Goal: Information Seeking & Learning: Learn about a topic

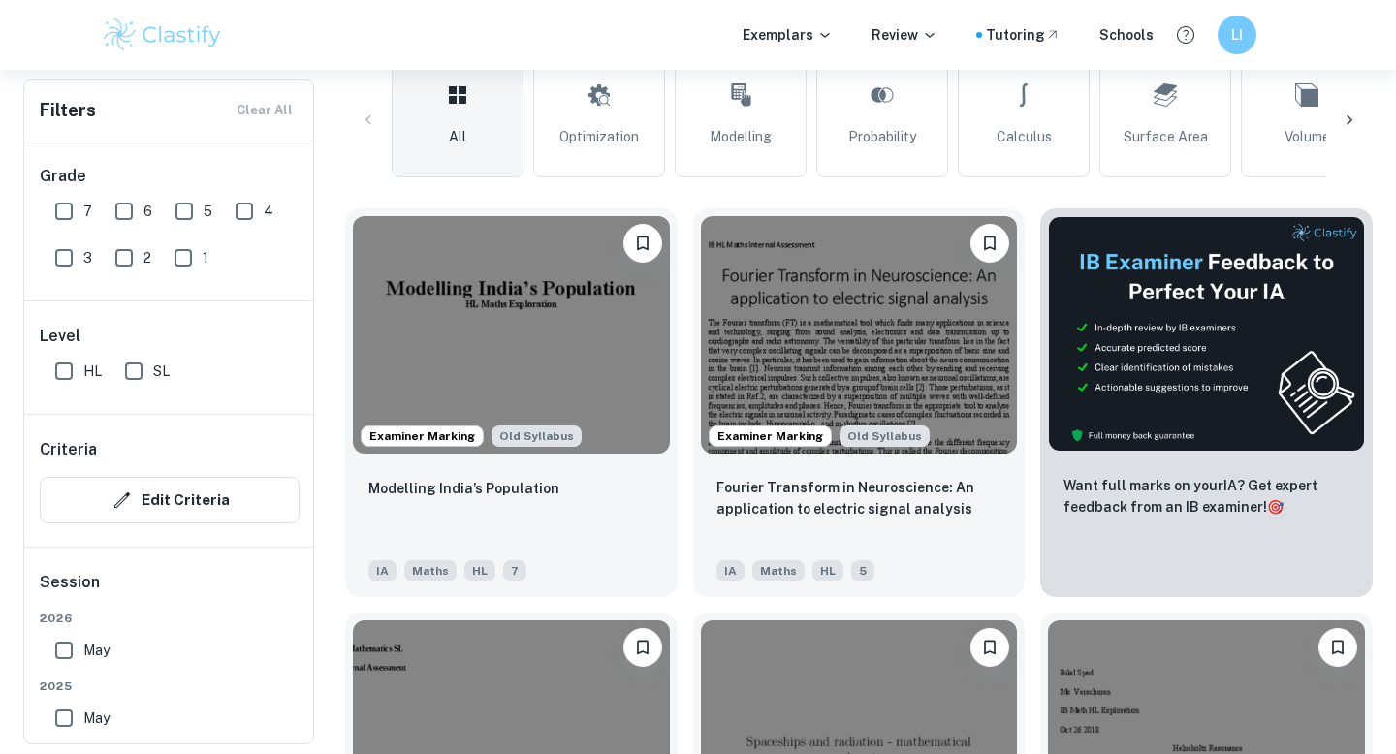
scroll to position [473, 0]
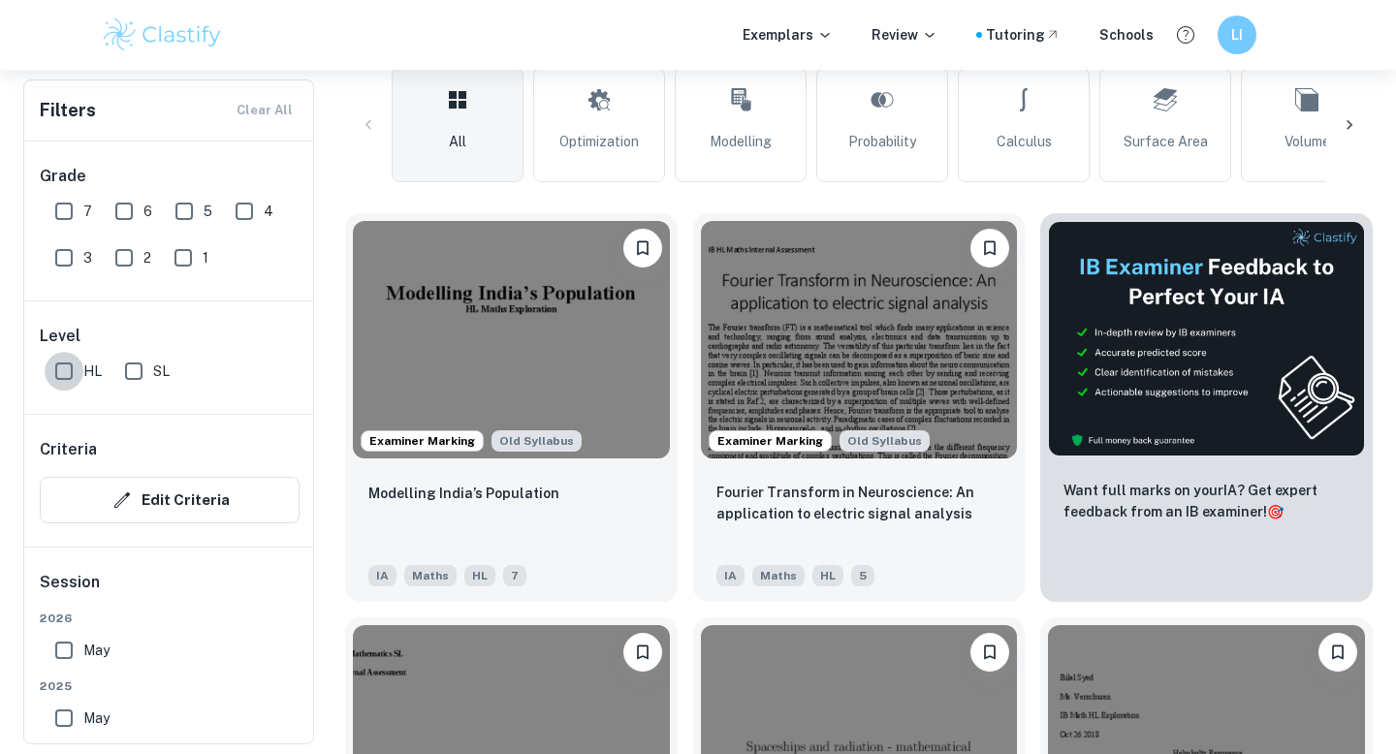
click at [71, 364] on input "HL" at bounding box center [64, 371] width 39 height 39
checkbox input "true"
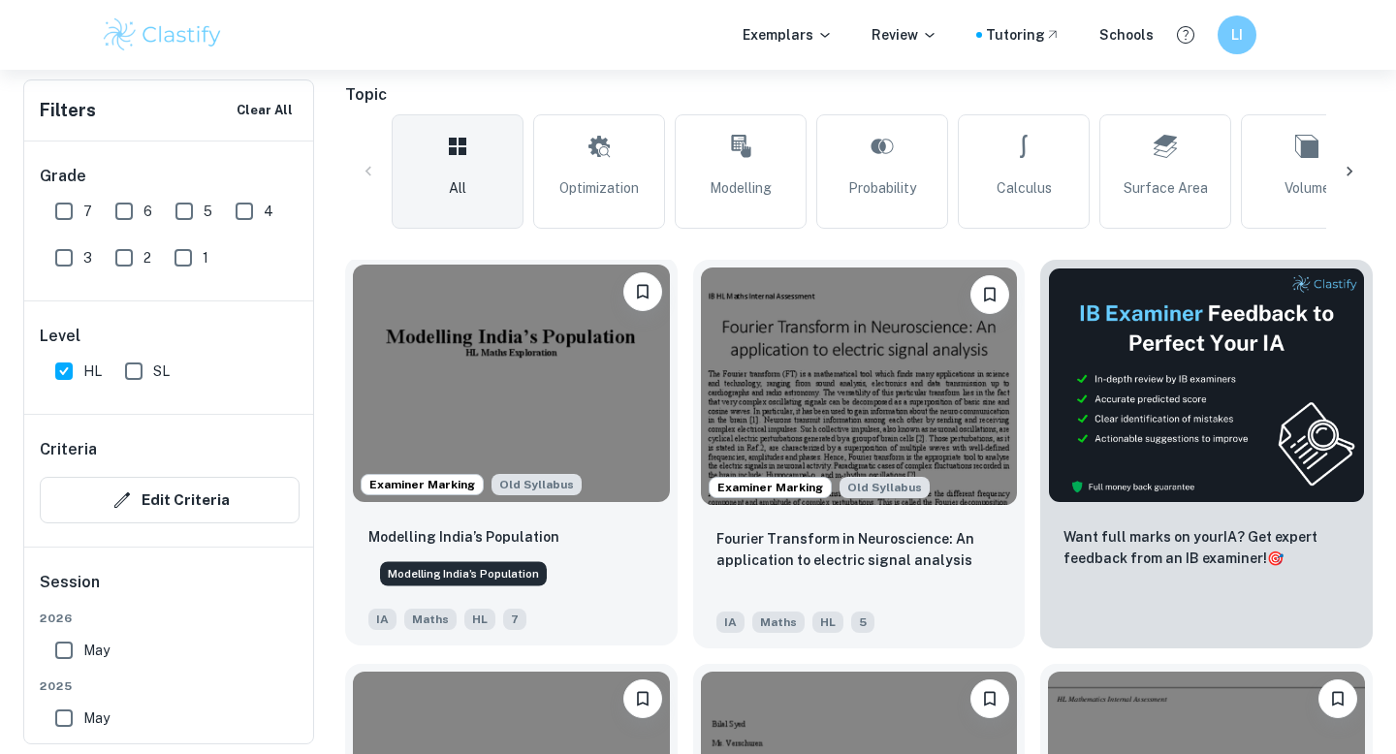
click at [503, 533] on p "Modelling India’s Population" at bounding box center [463, 536] width 191 height 21
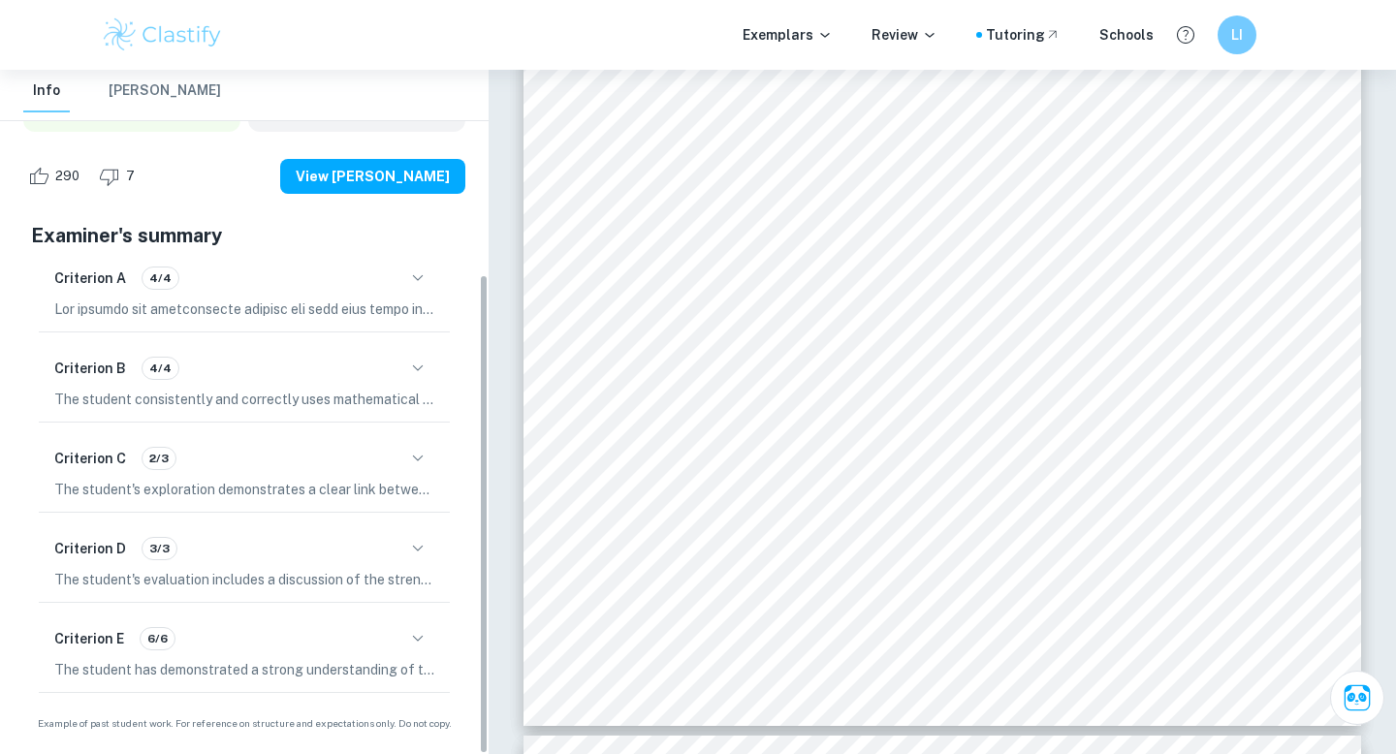
scroll to position [289, 0]
click at [420, 454] on icon "button" at bounding box center [417, 459] width 23 height 23
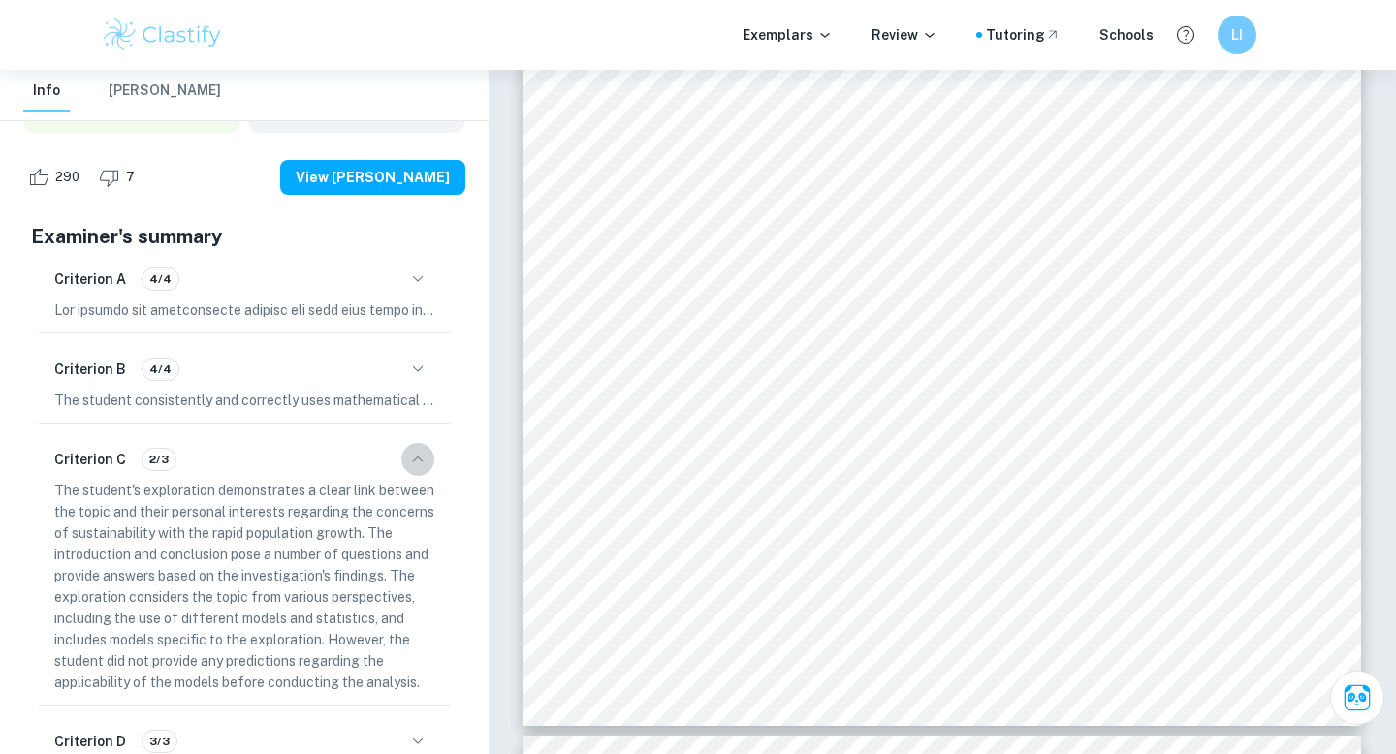
click at [420, 454] on icon "button" at bounding box center [417, 459] width 23 height 23
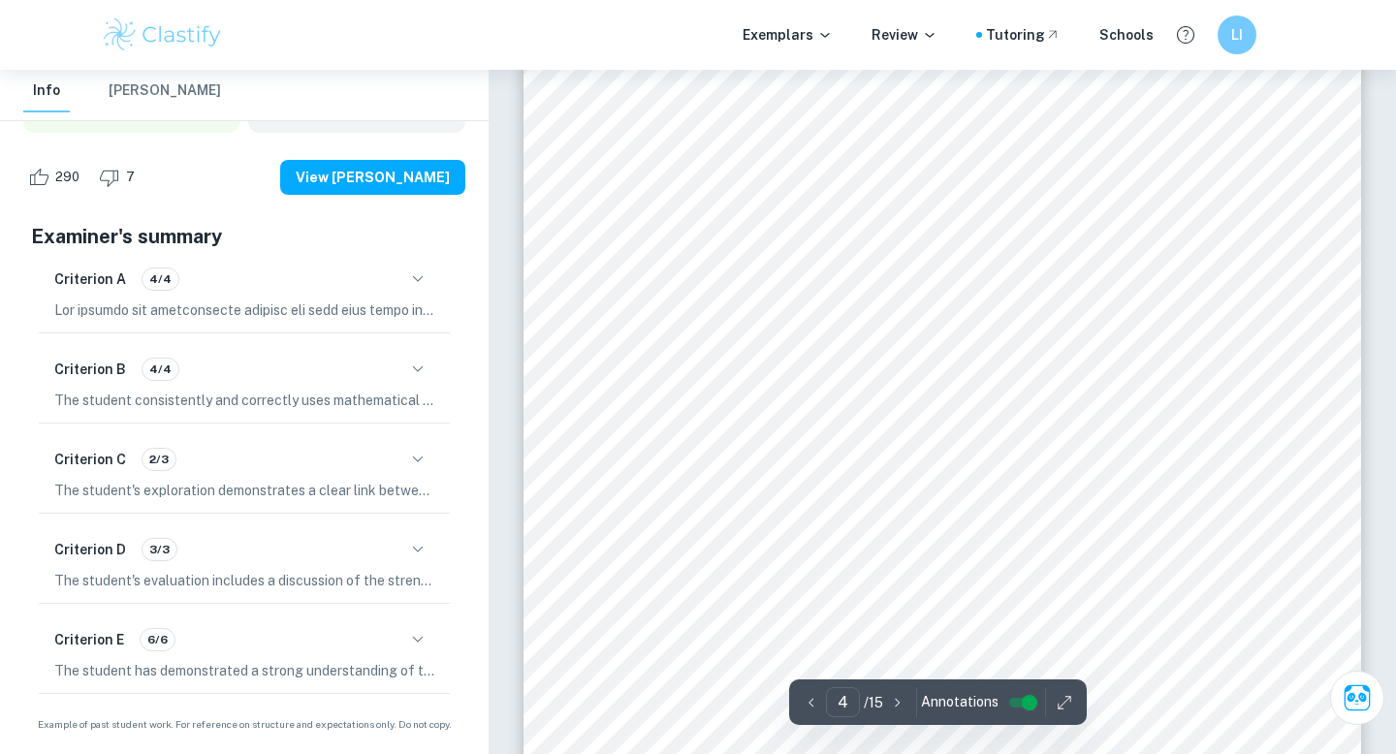
scroll to position [4147, 0]
type input "3"
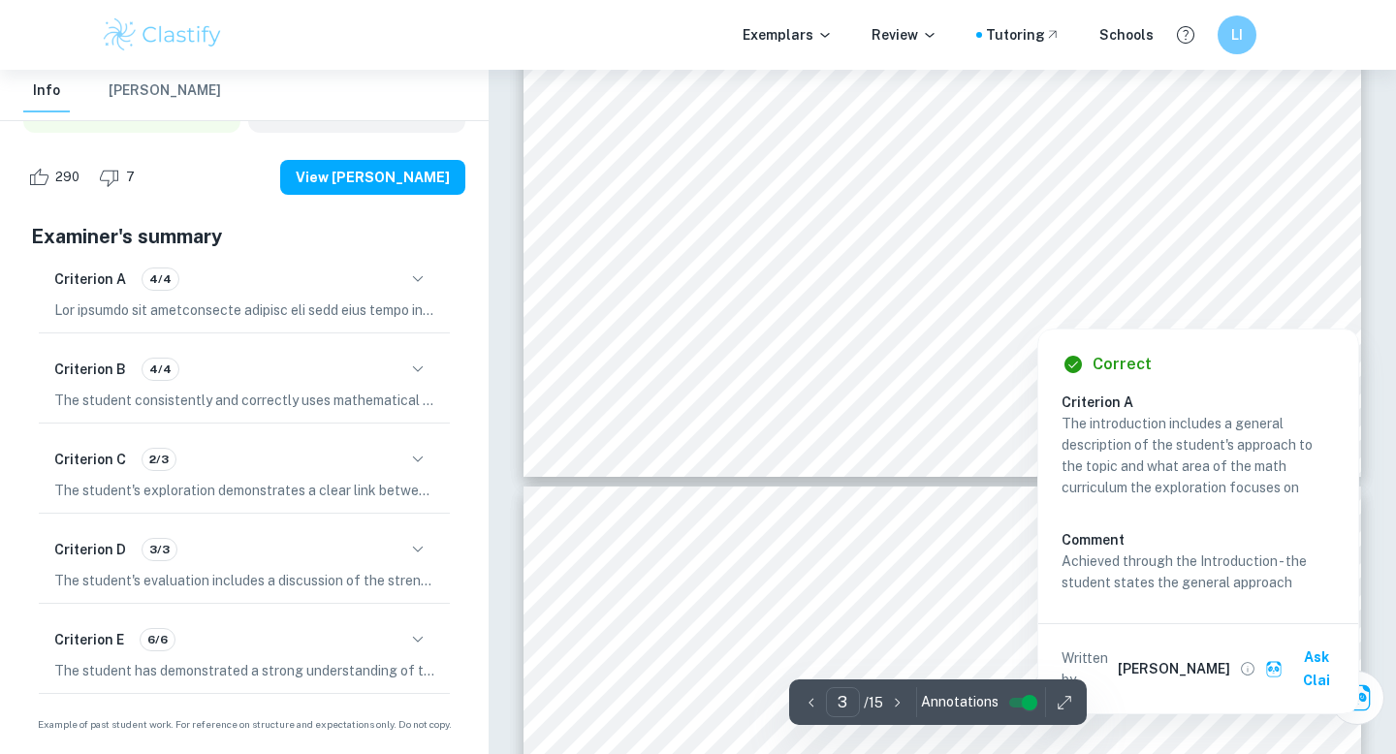
scroll to position [3315, 0]
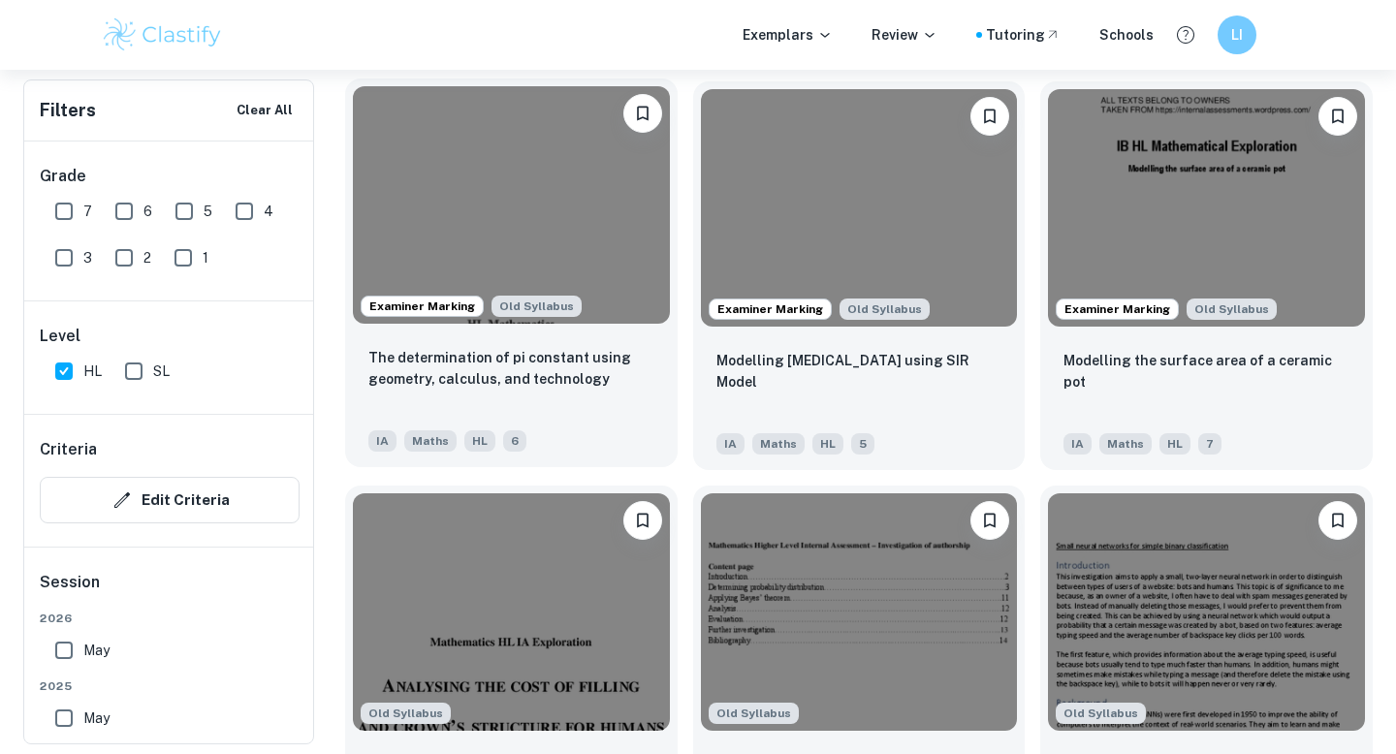
scroll to position [2267, 0]
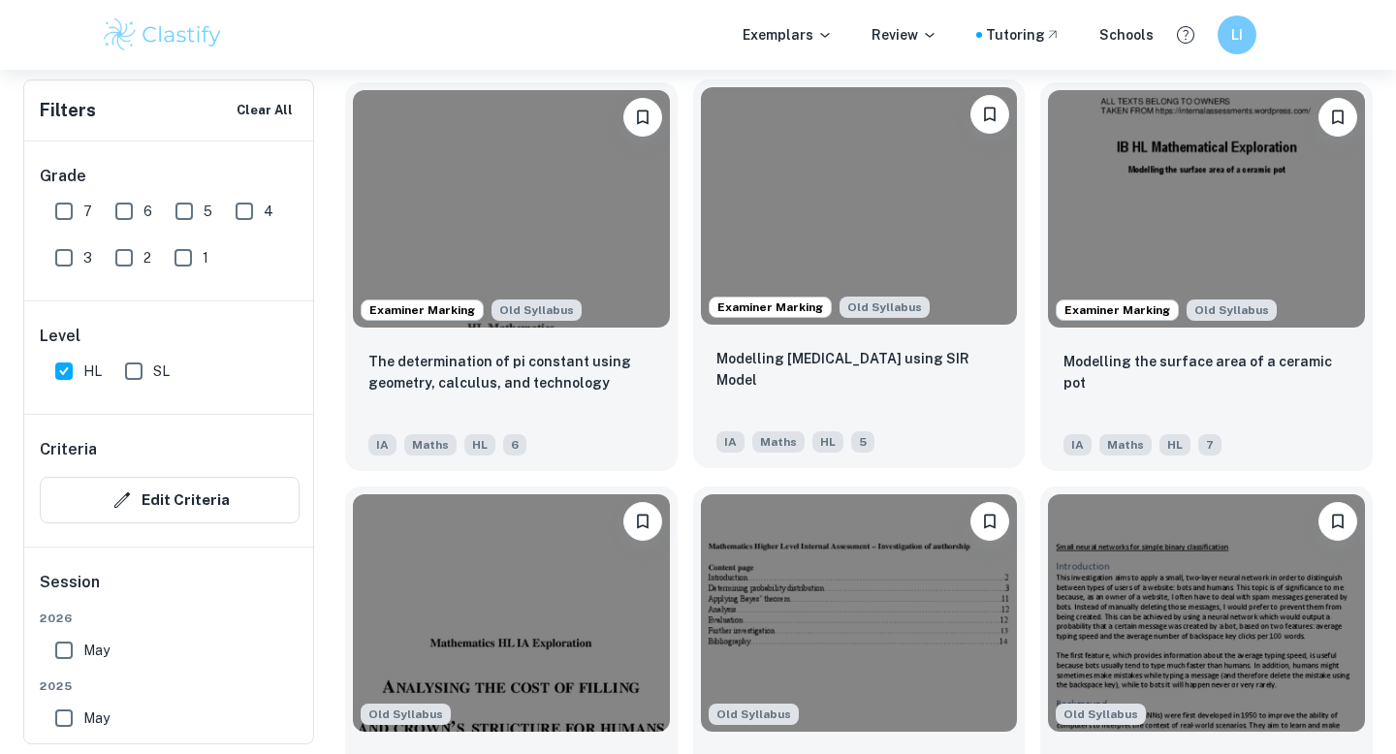
click at [874, 379] on div "Modelling [MEDICAL_DATA] using SIR Model" at bounding box center [859, 381] width 286 height 66
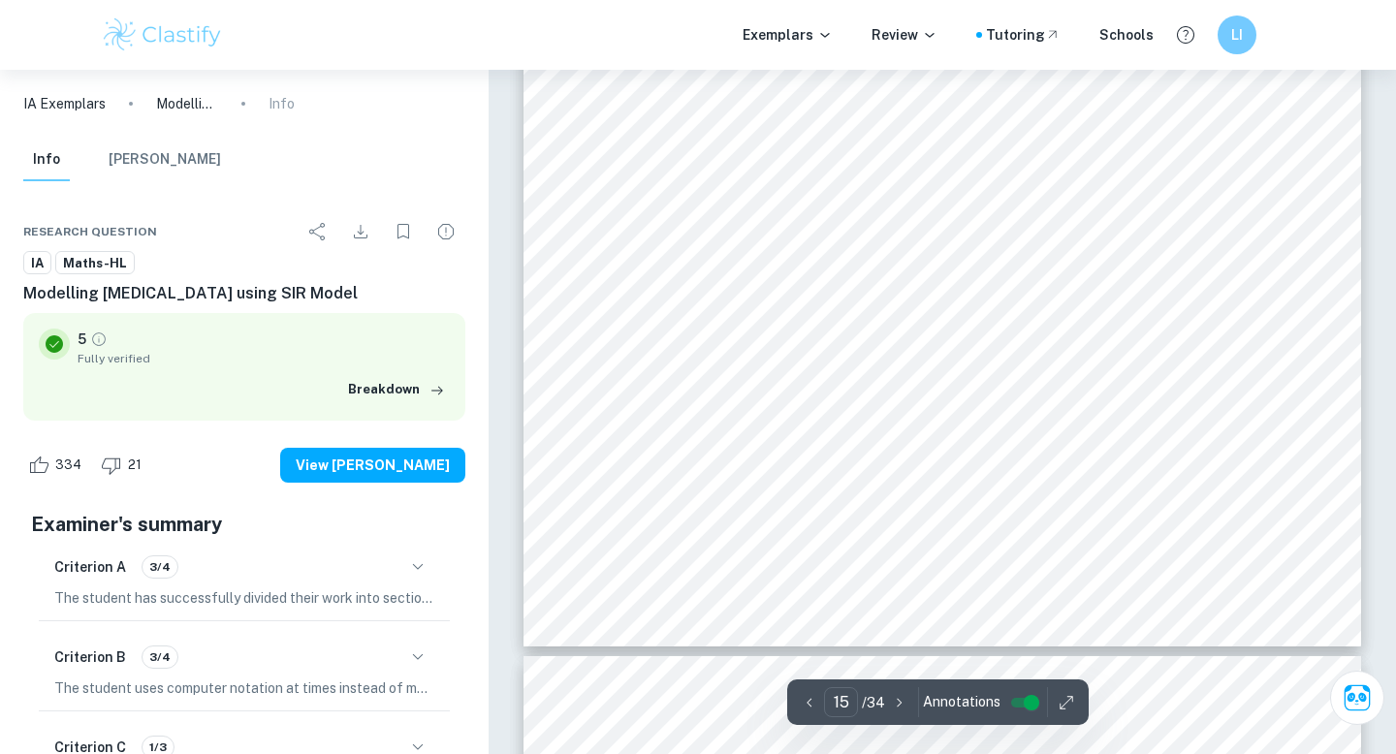
scroll to position [15964, 0]
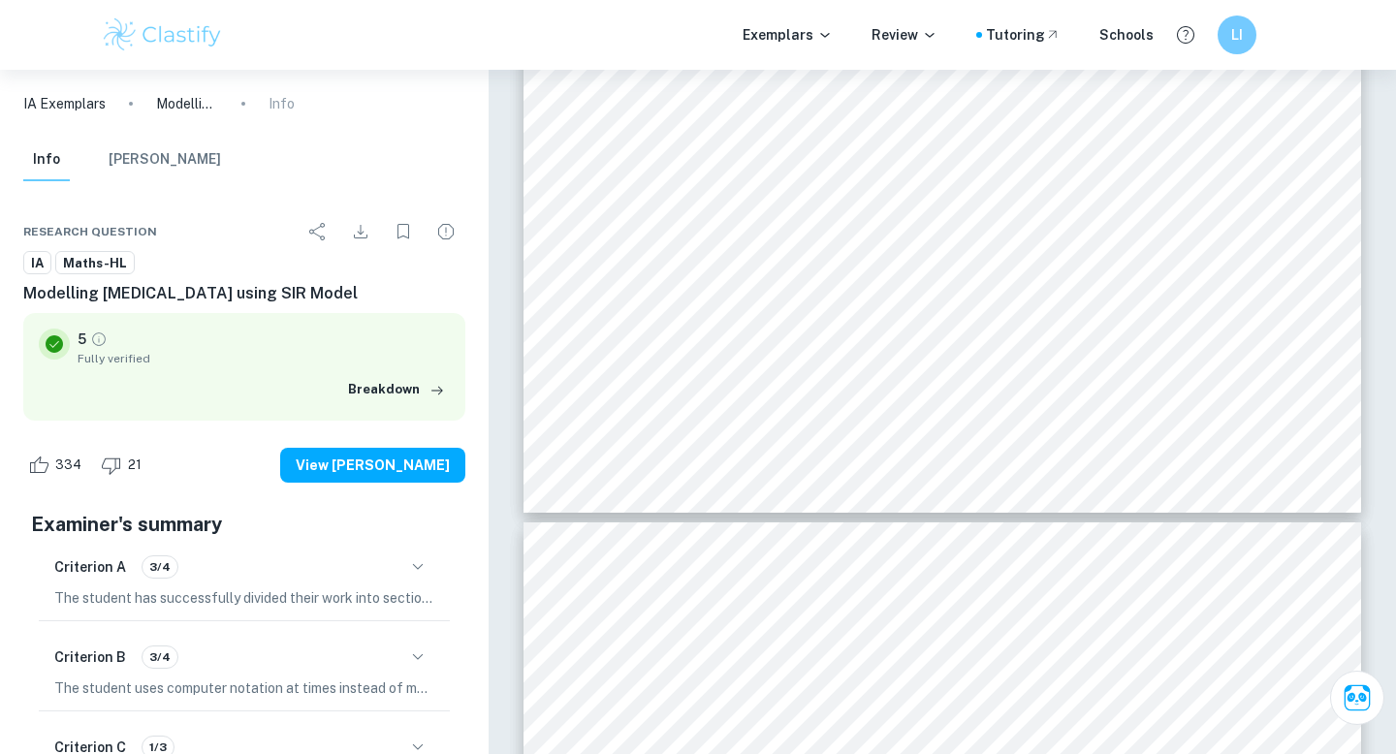
type input "16"
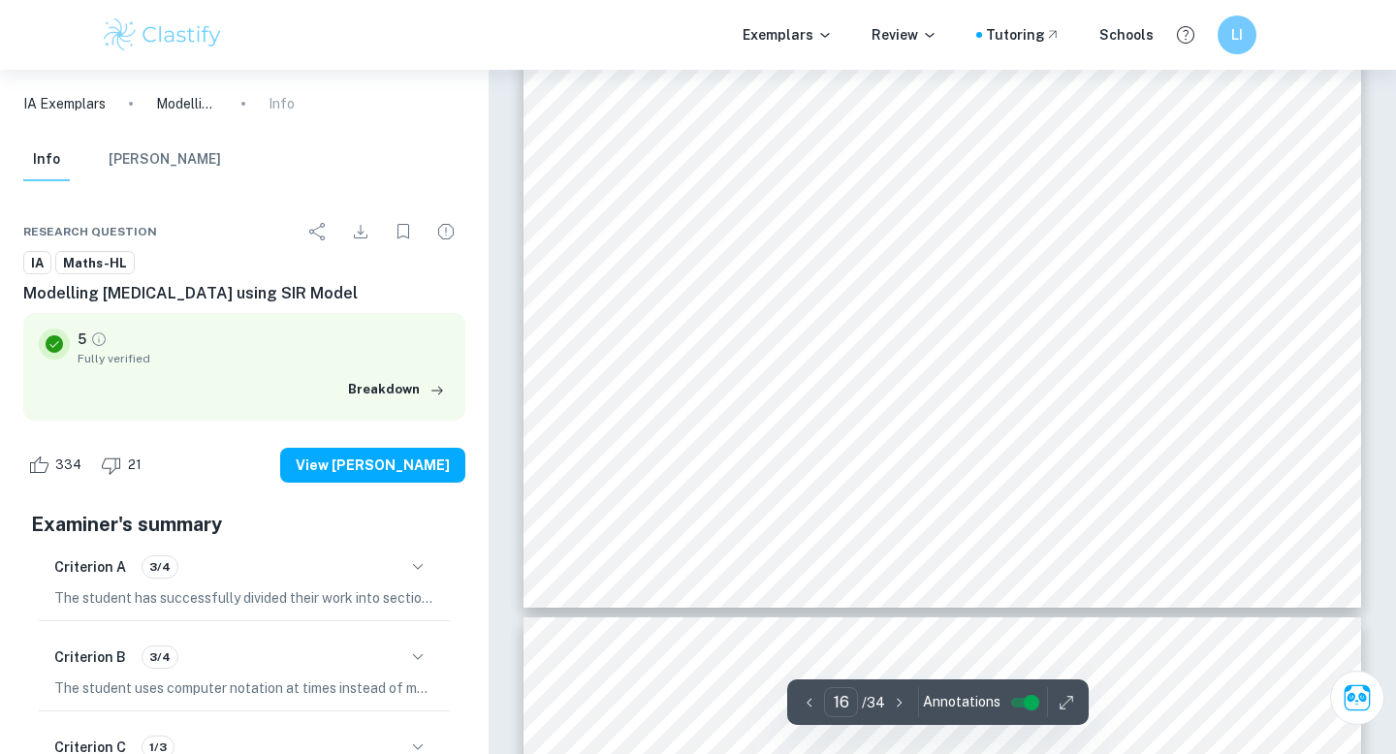
scroll to position [17102, 0]
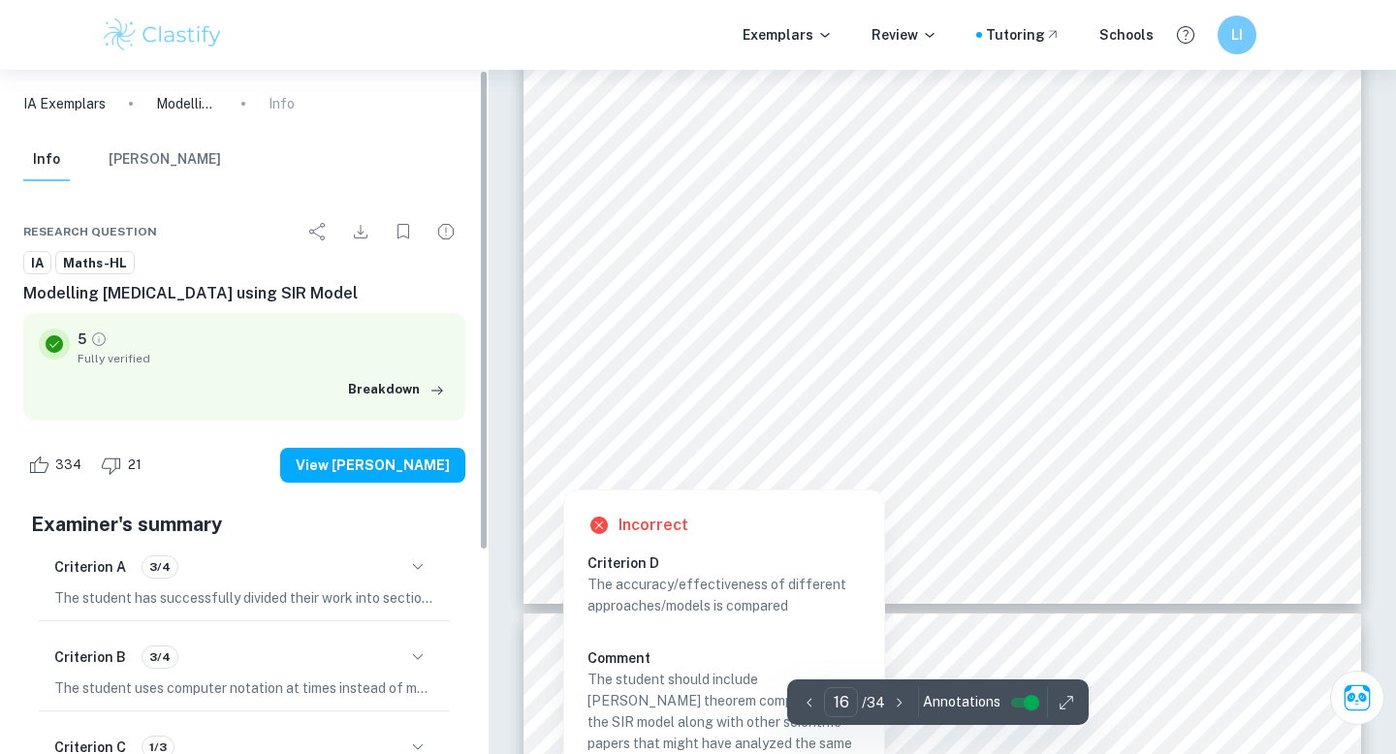
click at [567, 456] on div at bounding box center [564, 462] width 46 height 46
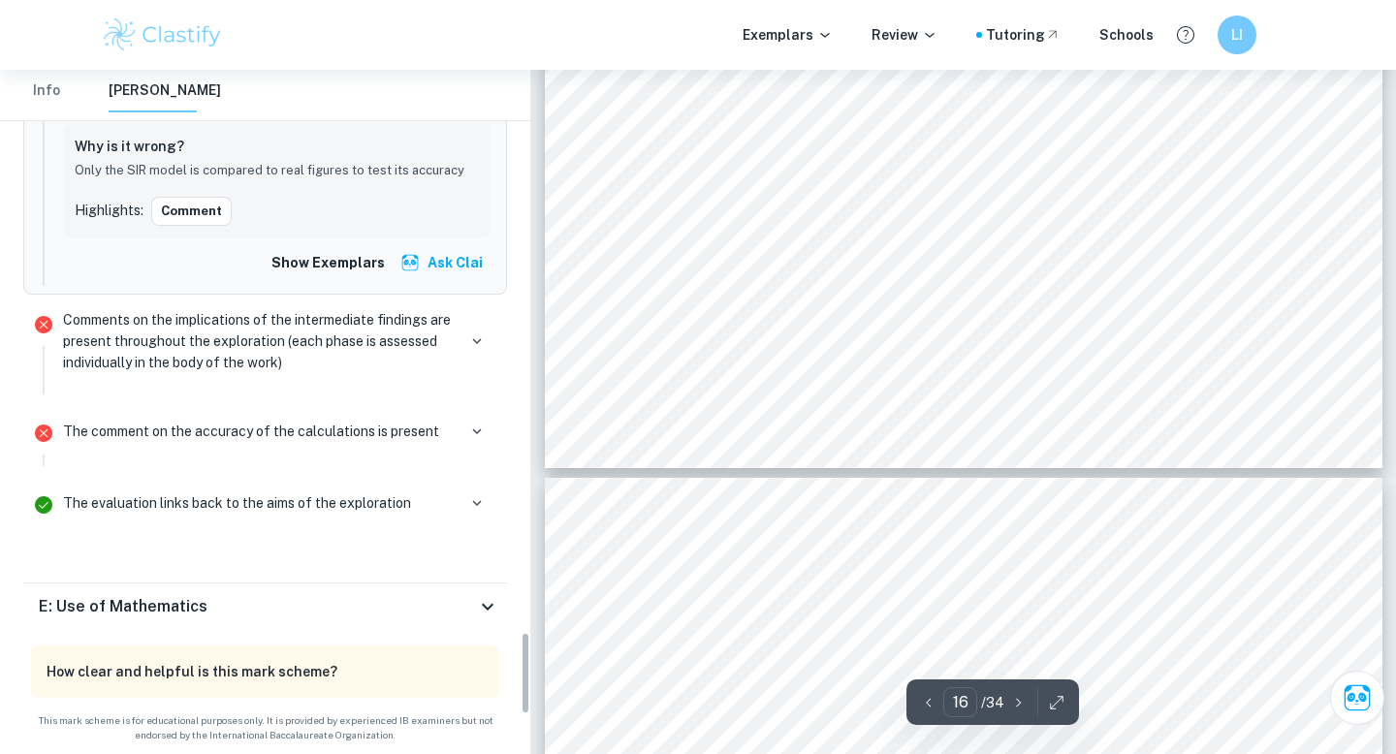
scroll to position [4673, 0]
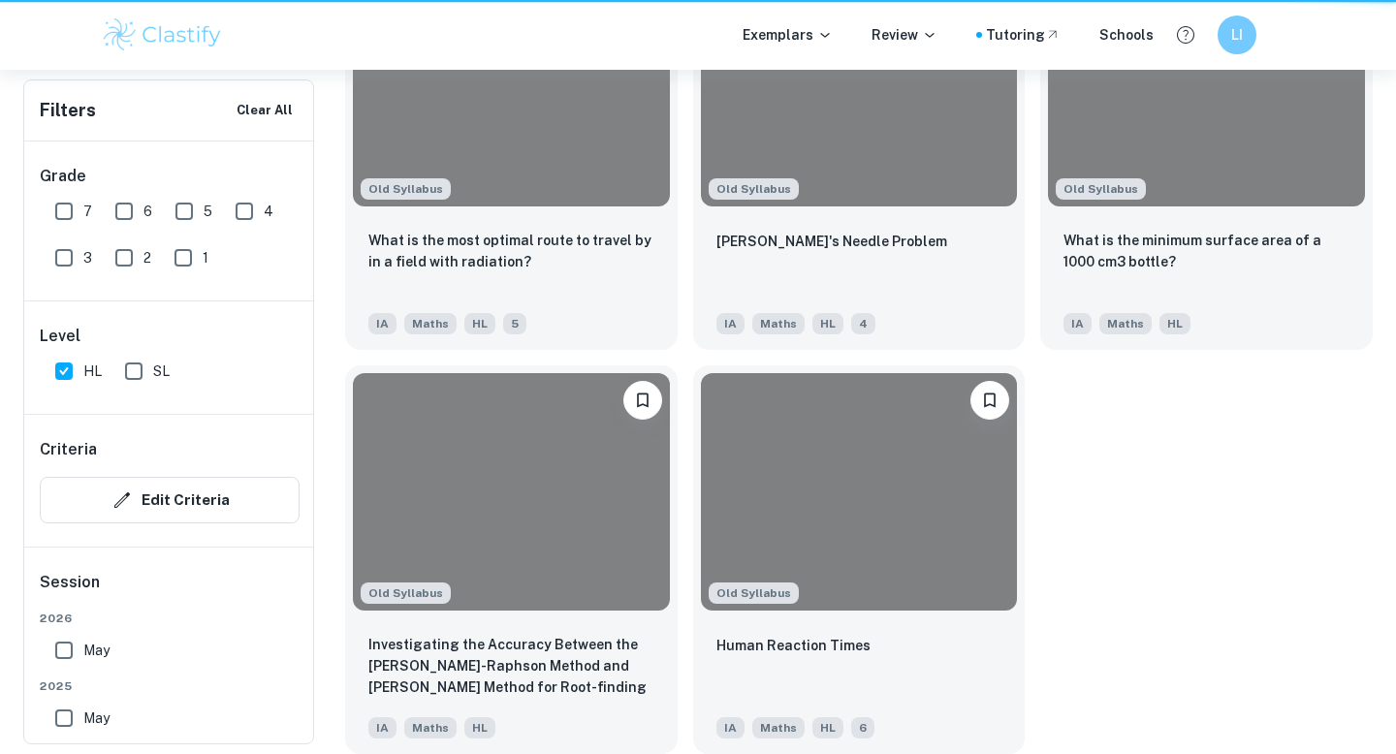
scroll to position [2267, 0]
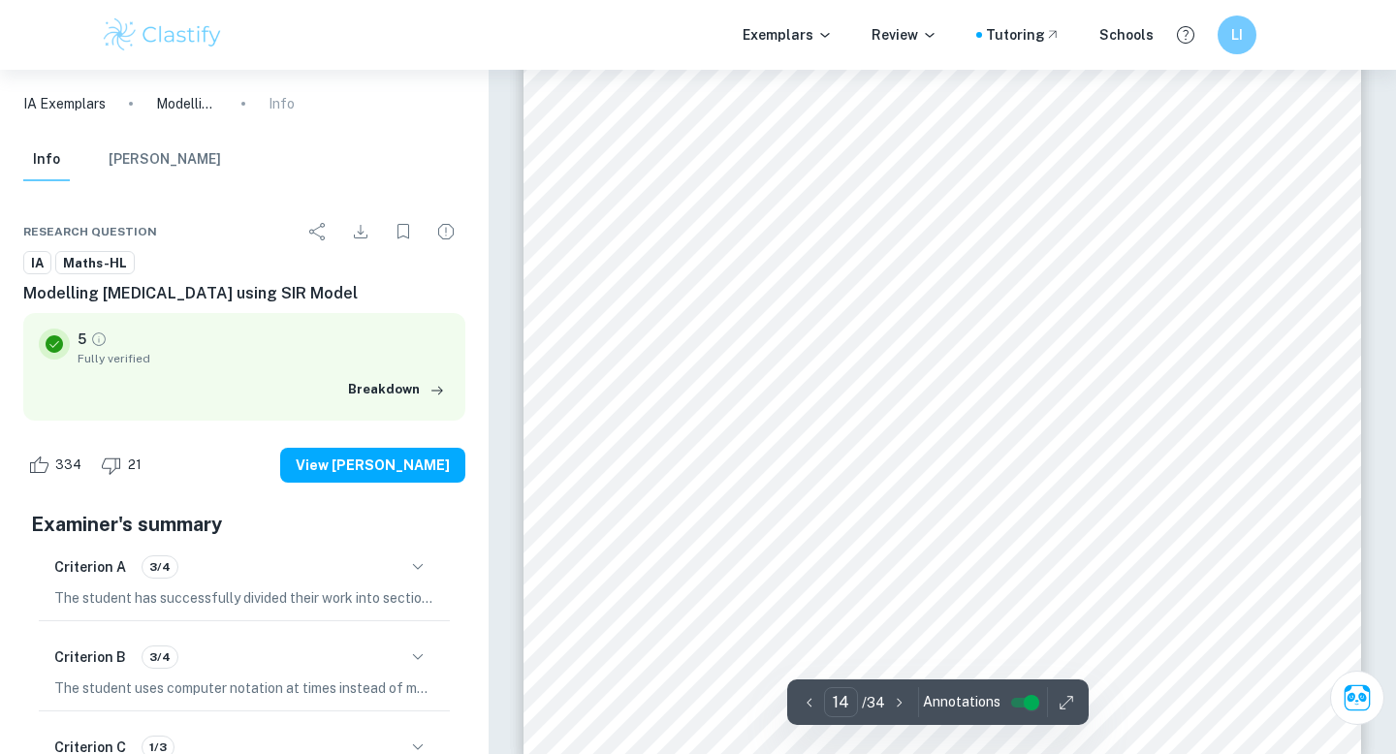
scroll to position [14763, 0]
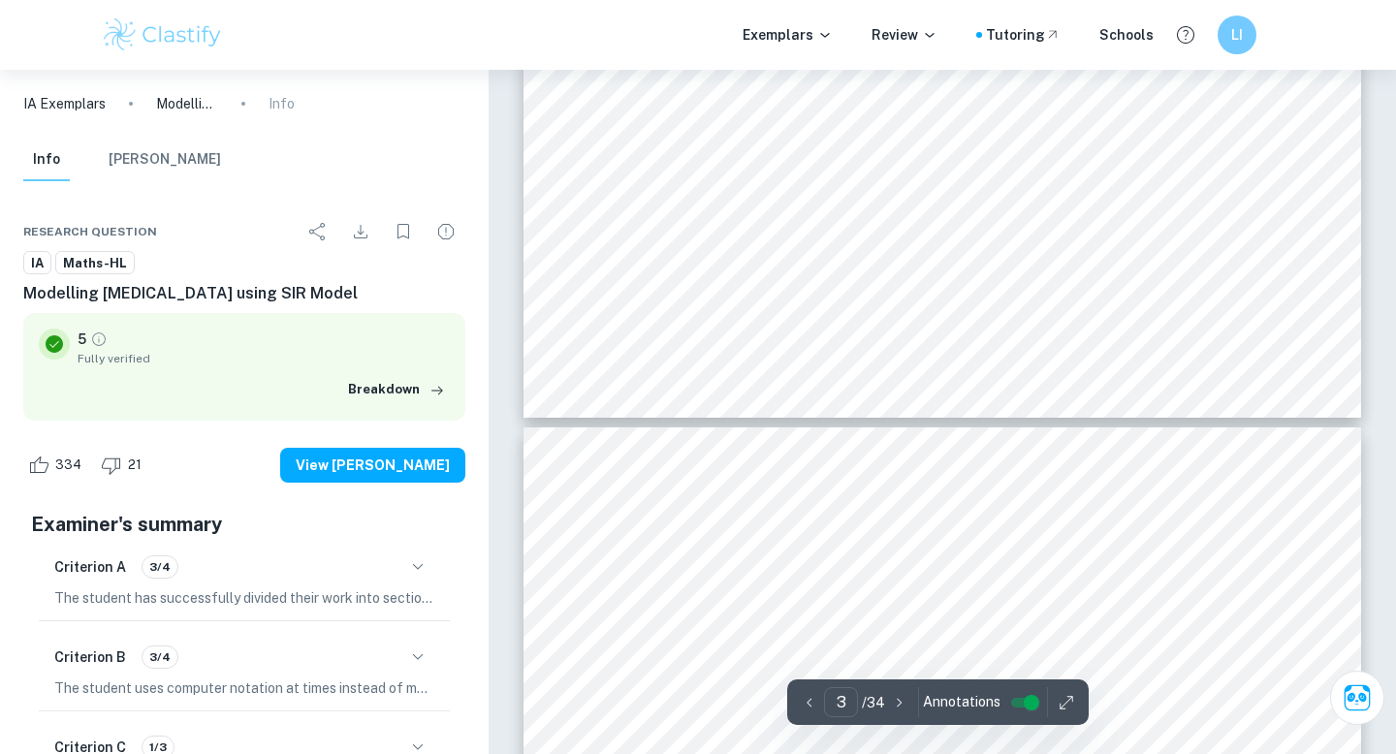
type input "4"
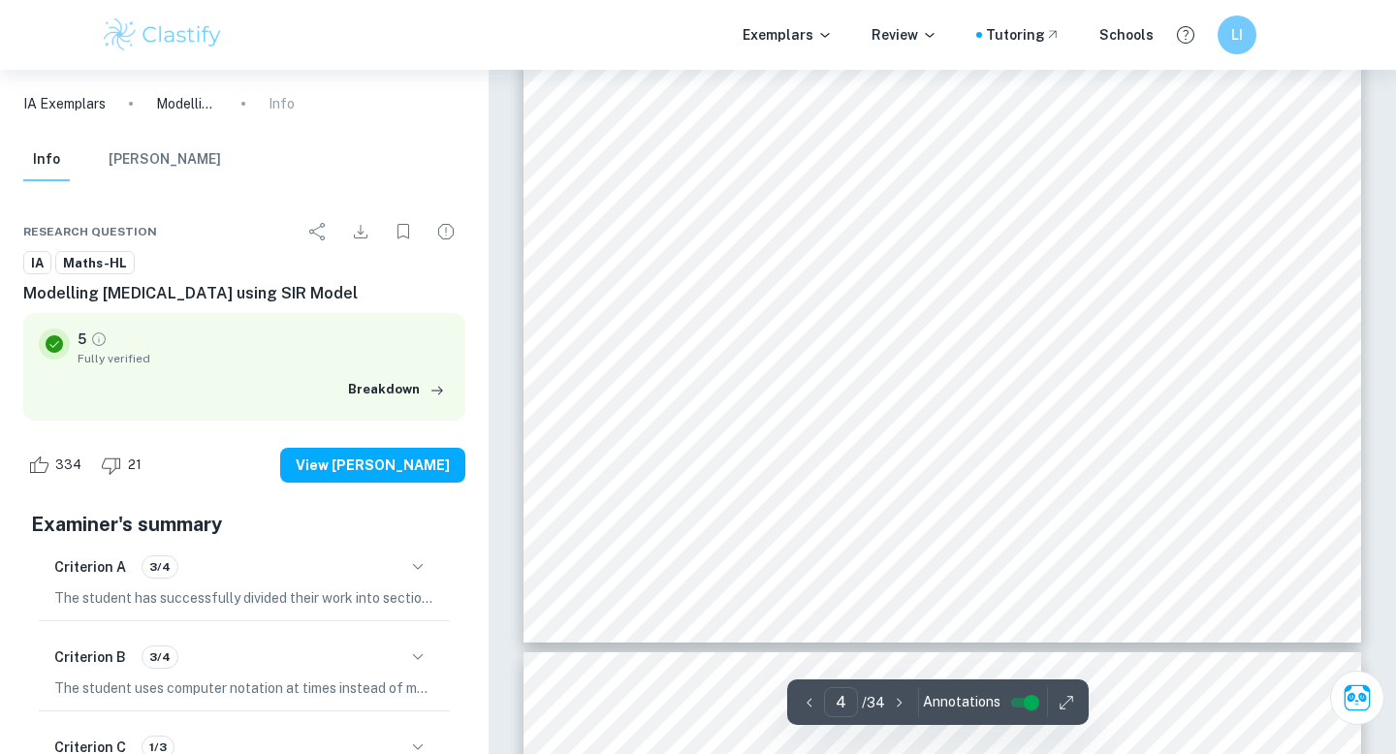
scroll to position [3947, 0]
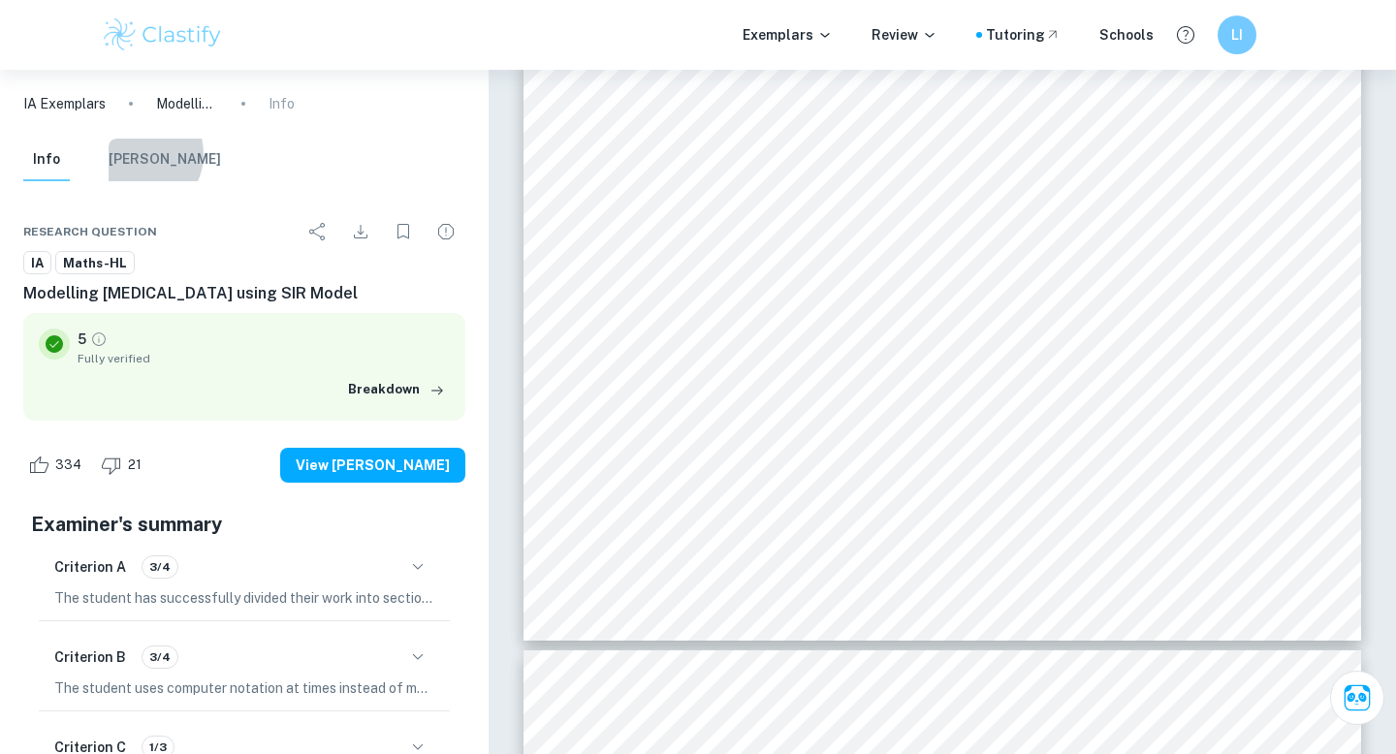
click at [137, 154] on button "[PERSON_NAME]" at bounding box center [165, 160] width 112 height 43
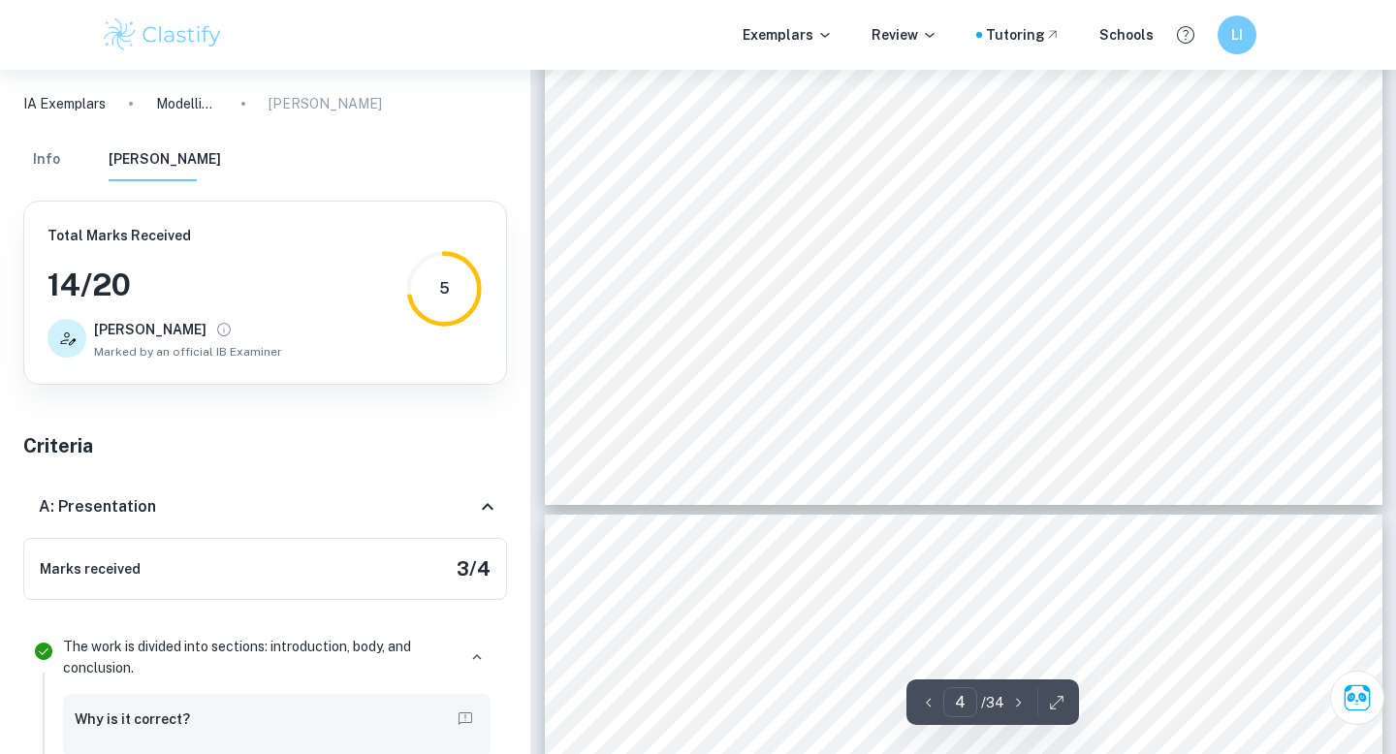
click at [62, 159] on button "Info" at bounding box center [46, 160] width 47 height 43
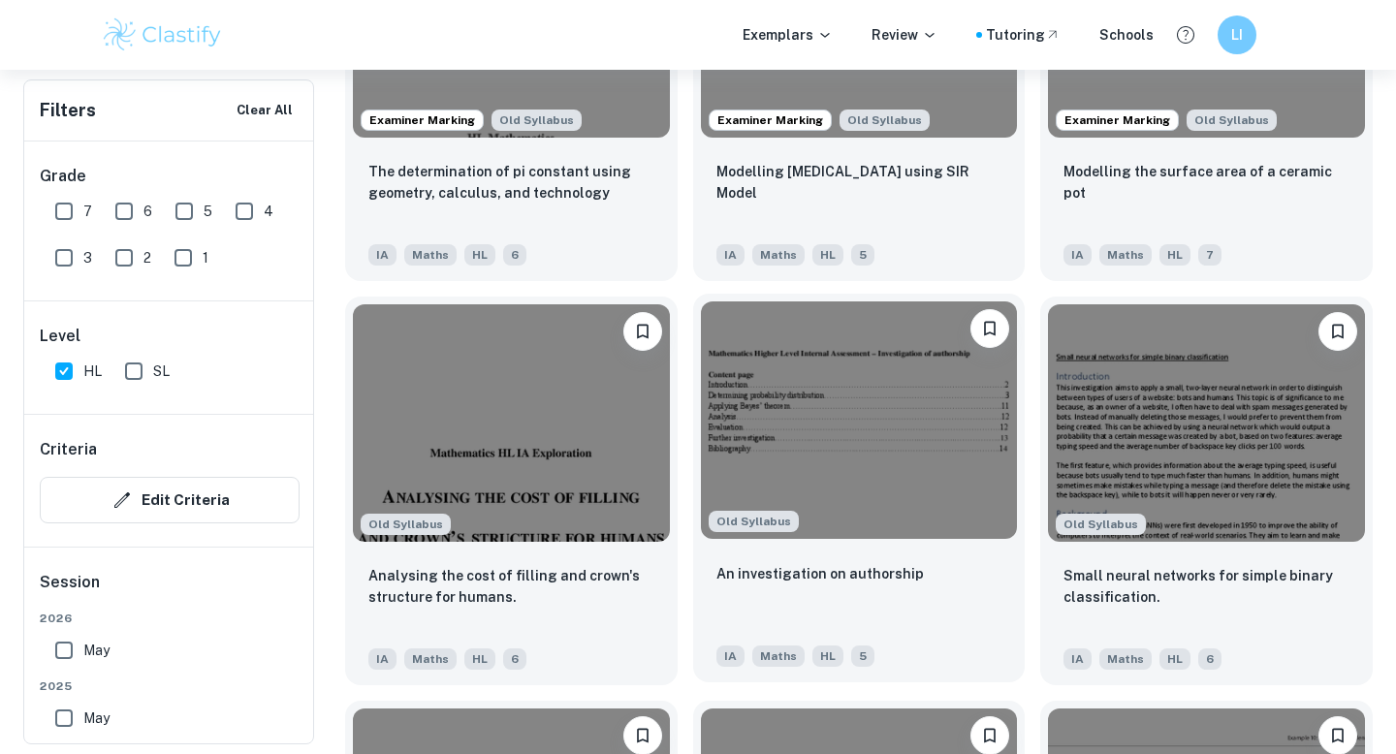
scroll to position [2583, 0]
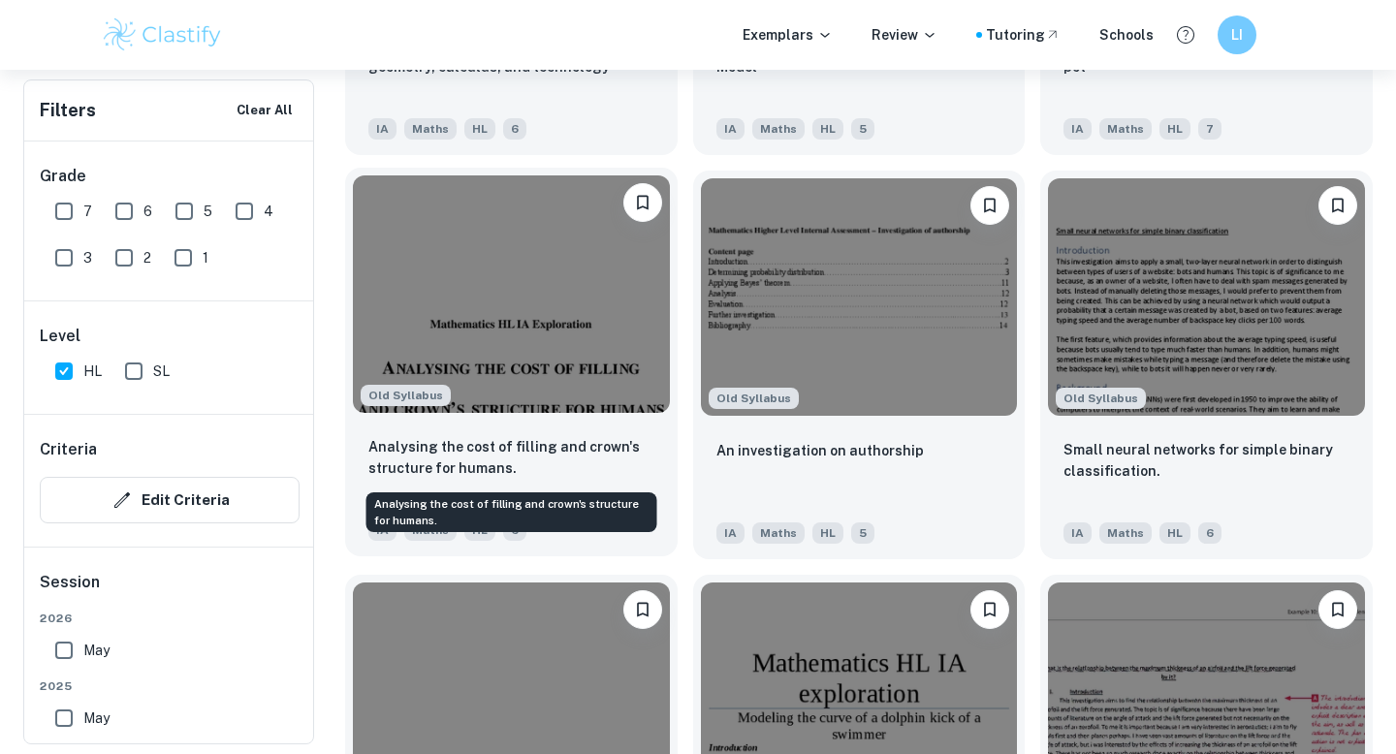
click at [608, 467] on p "Analysing the cost of filling and crown's structure for humans." at bounding box center [511, 457] width 286 height 43
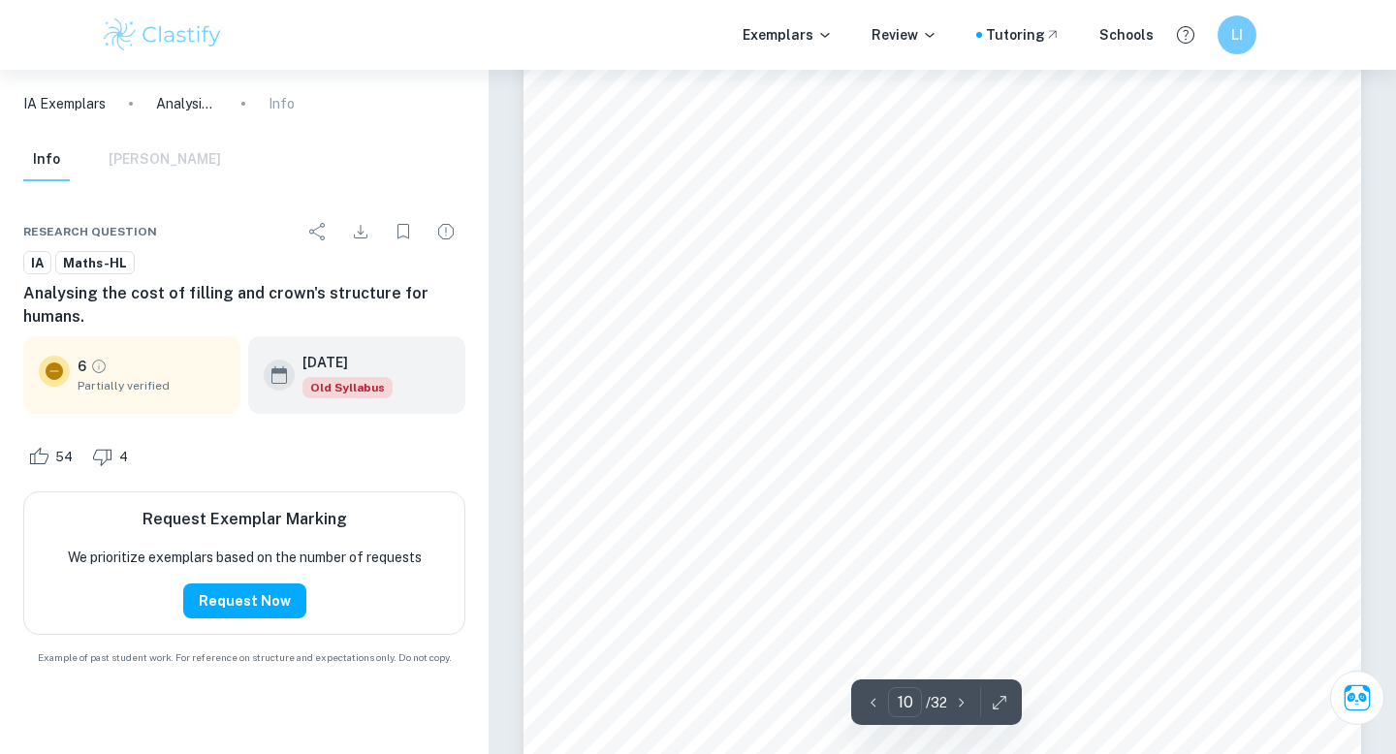
scroll to position [10302, 0]
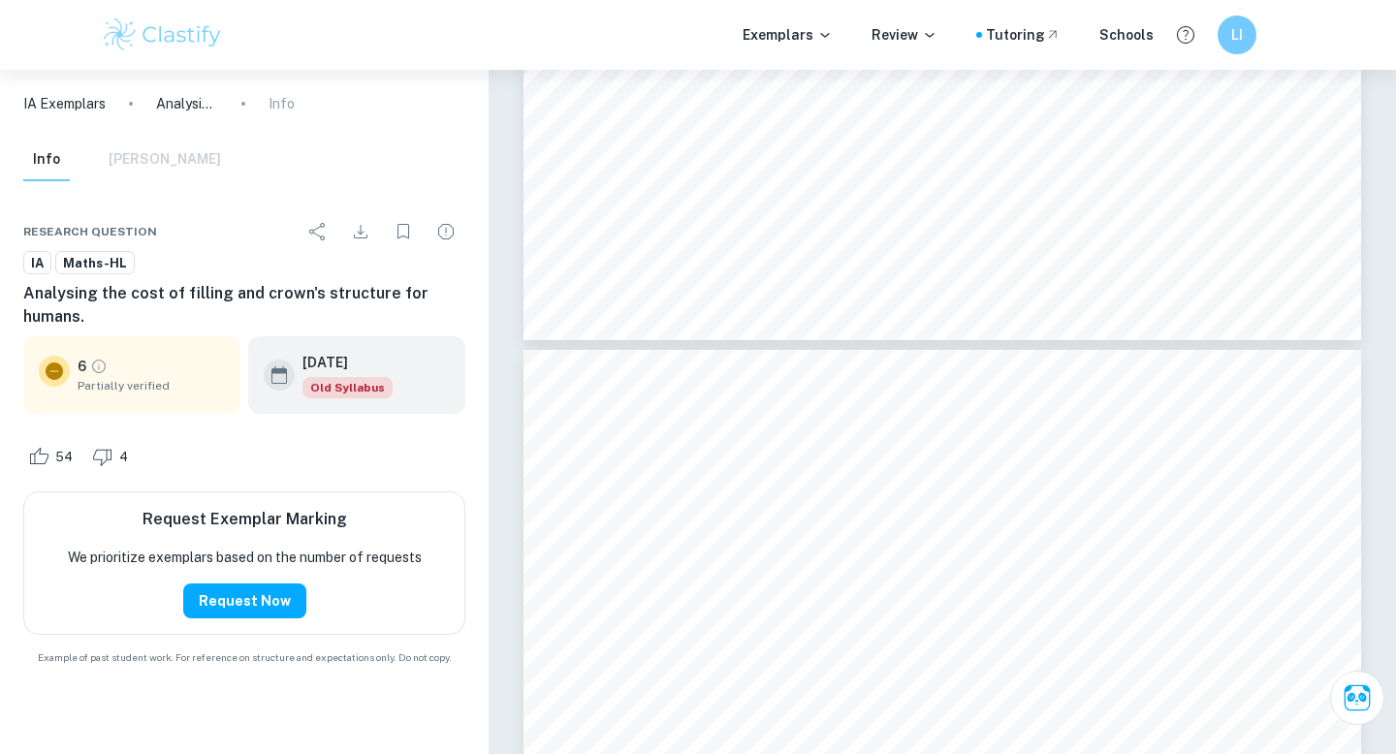
type input "9"
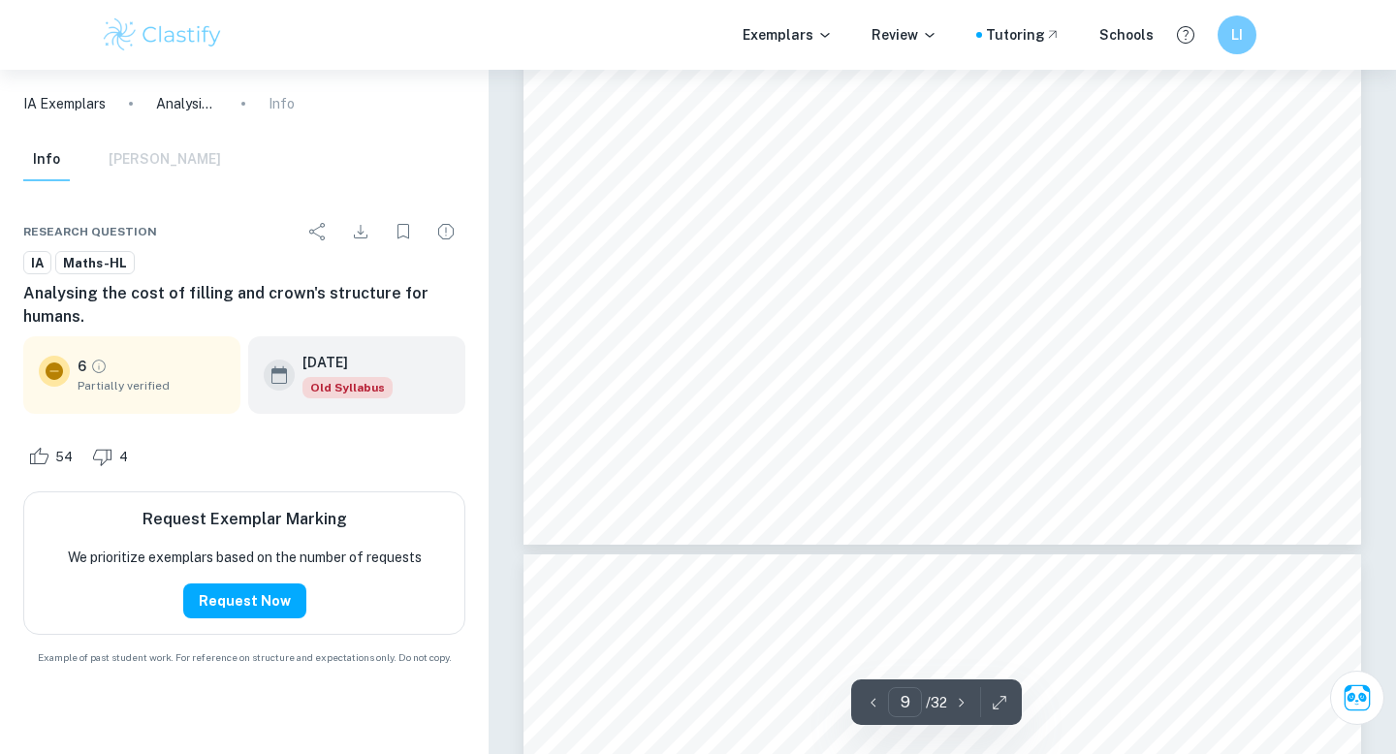
scroll to position [9487, 0]
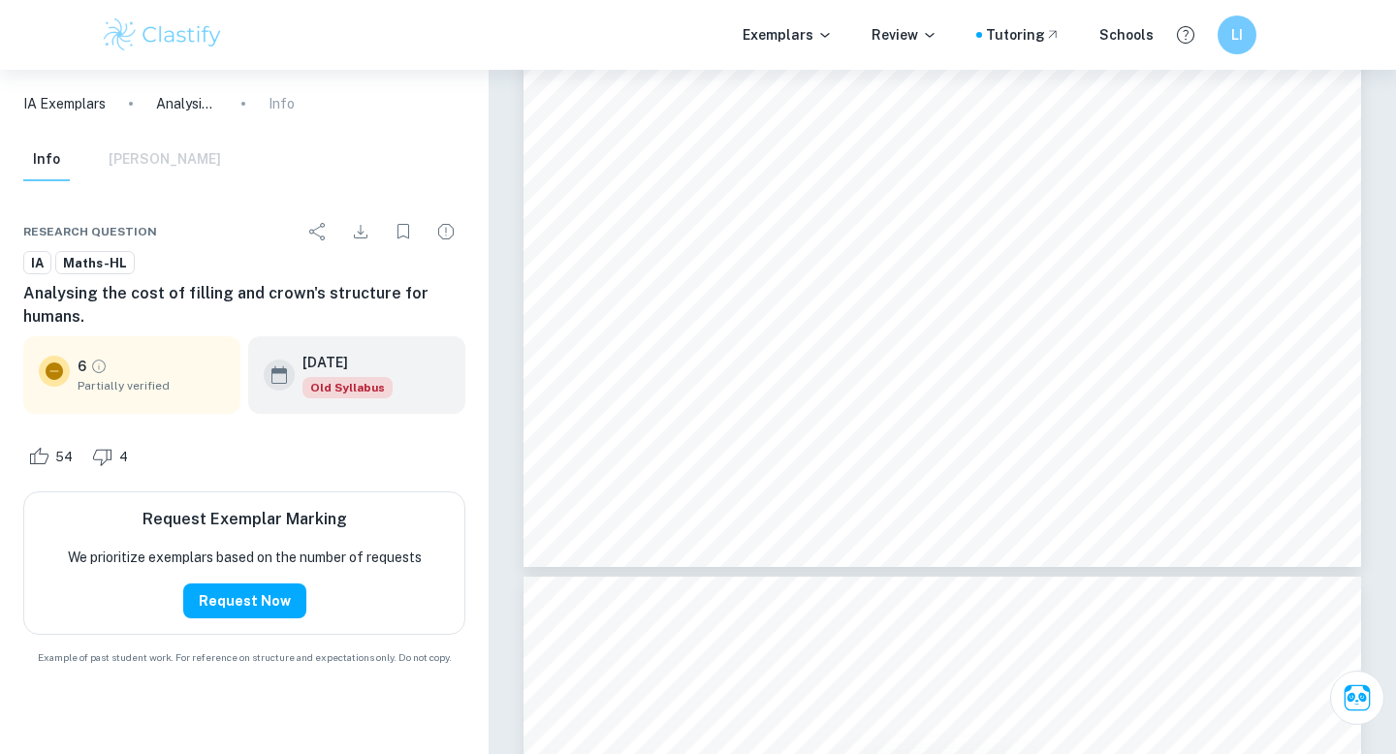
click at [130, 142] on div "Info [PERSON_NAME]" at bounding box center [122, 160] width 198 height 43
click at [131, 156] on div "Info [PERSON_NAME]" at bounding box center [122, 160] width 198 height 43
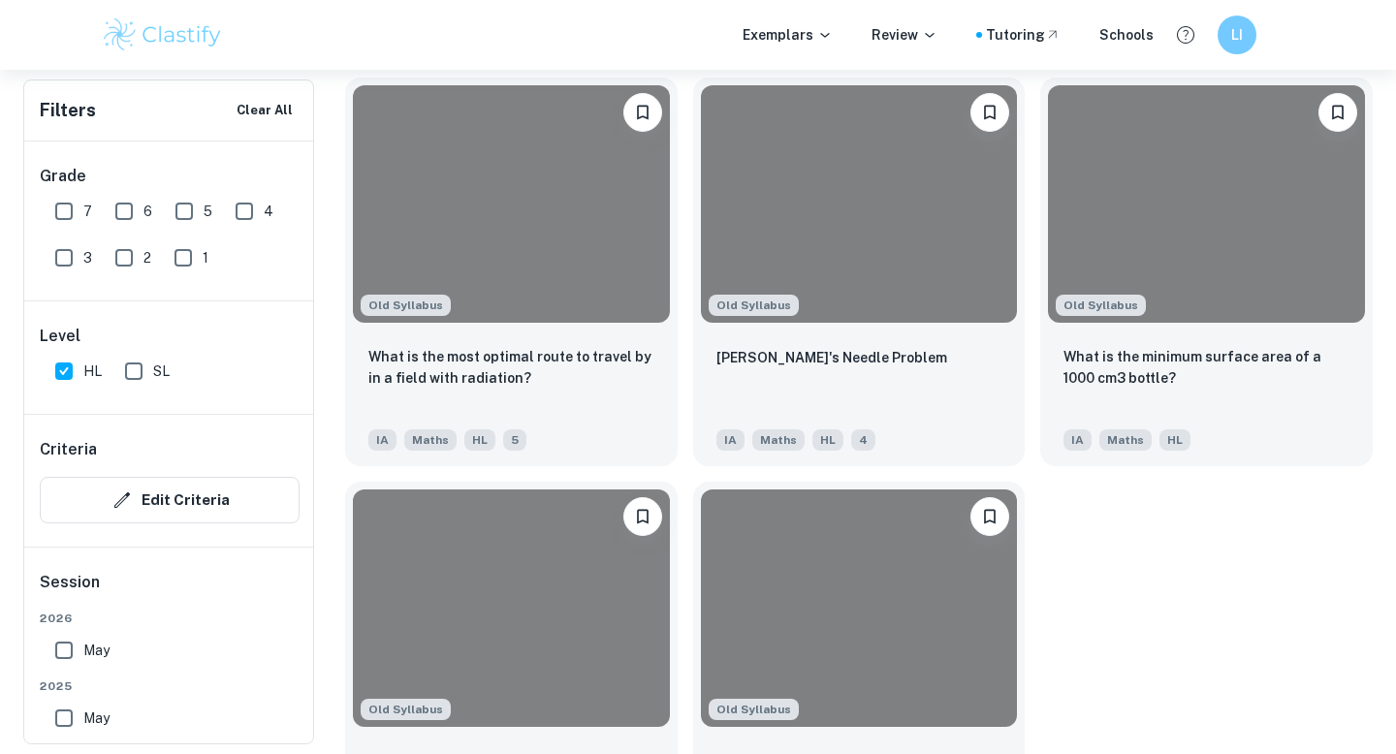
scroll to position [4409, 0]
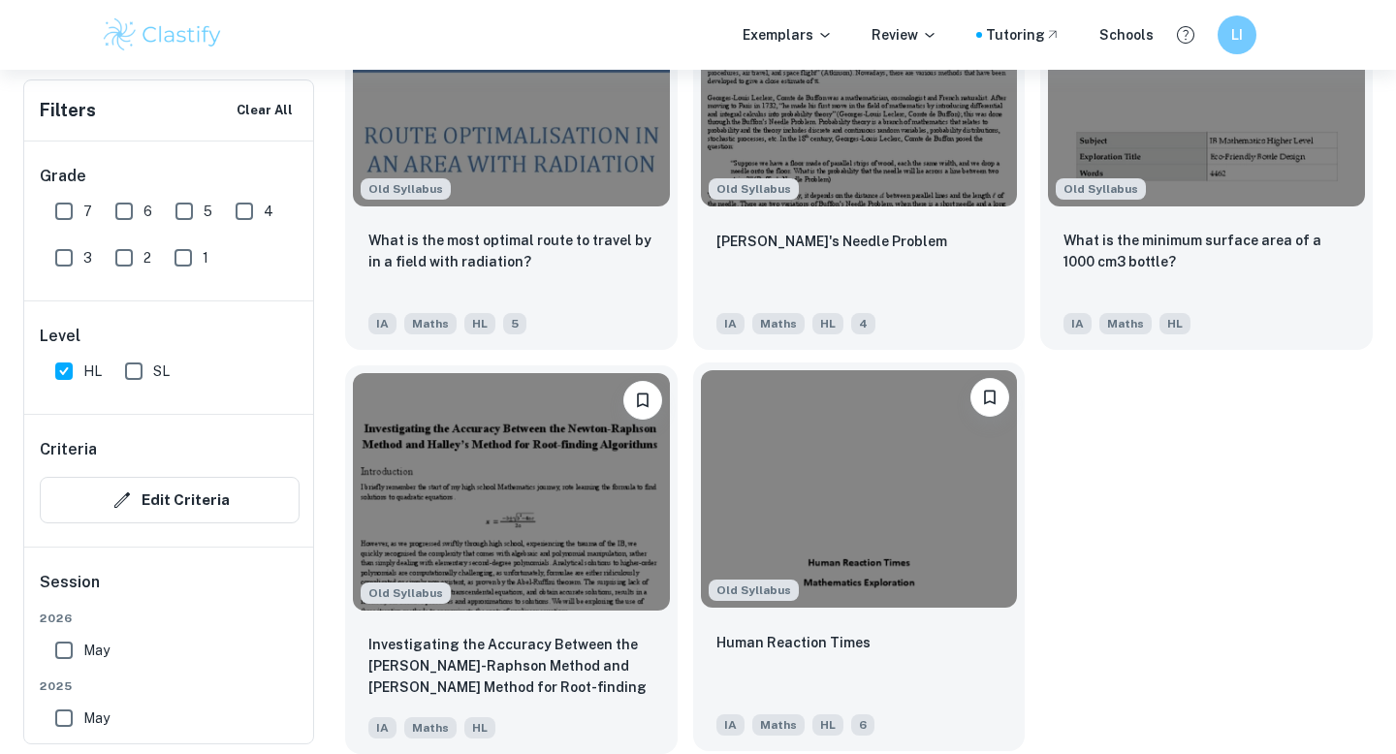
click at [792, 637] on p "Human Reaction Times" at bounding box center [793, 642] width 154 height 21
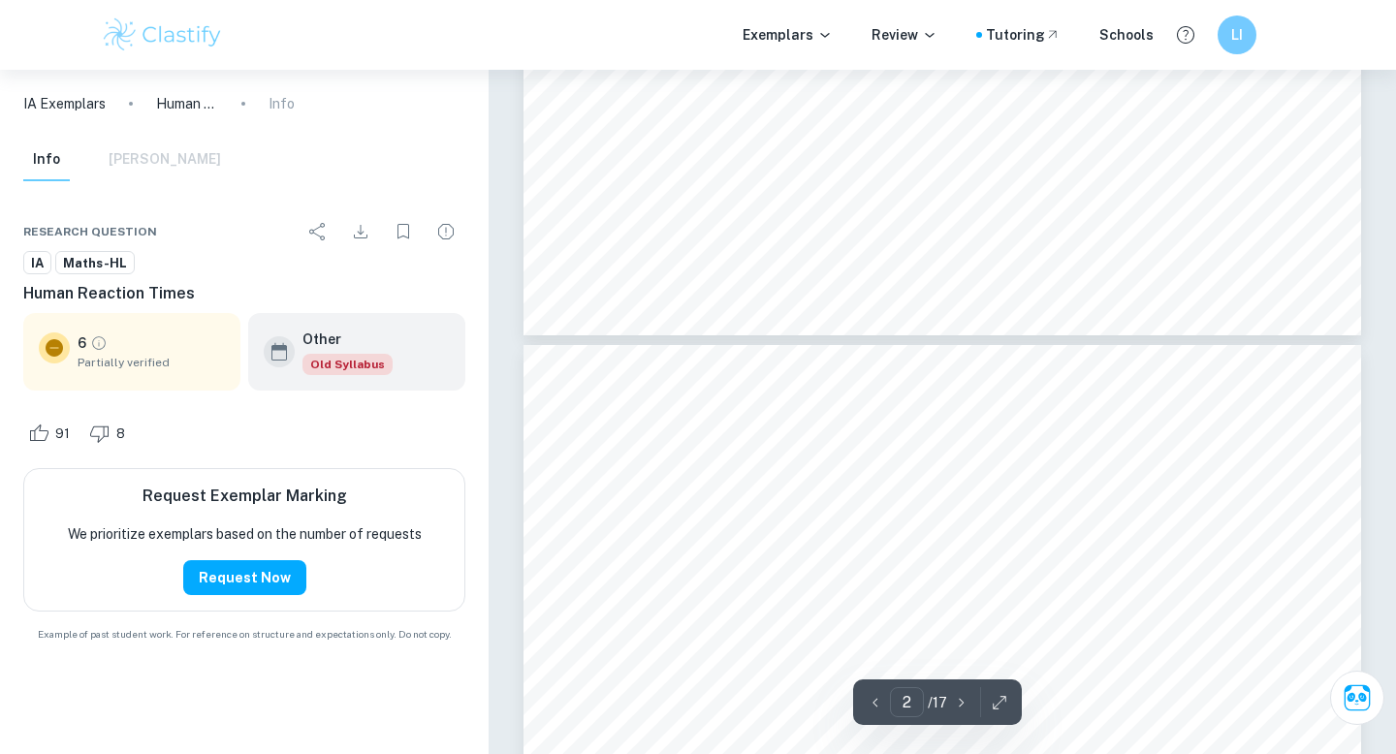
type input "3"
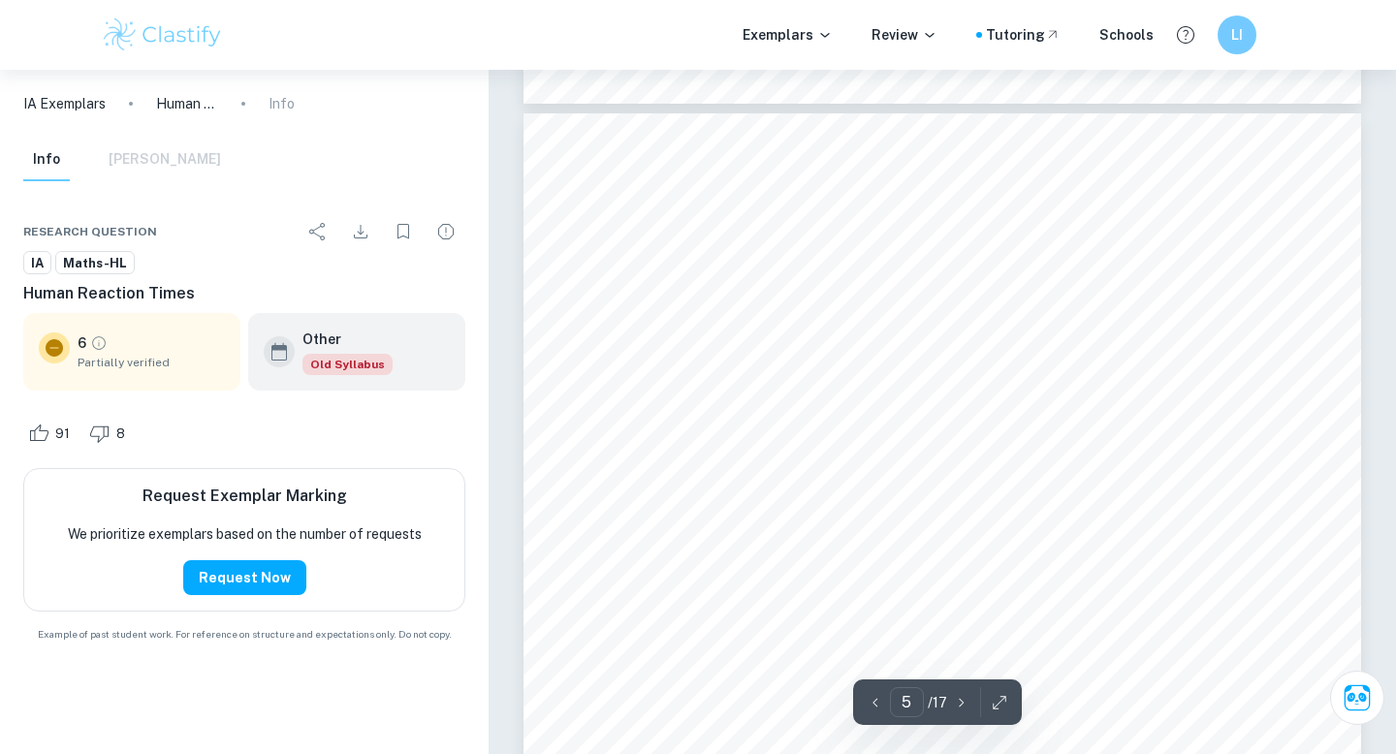
scroll to position [4890, 0]
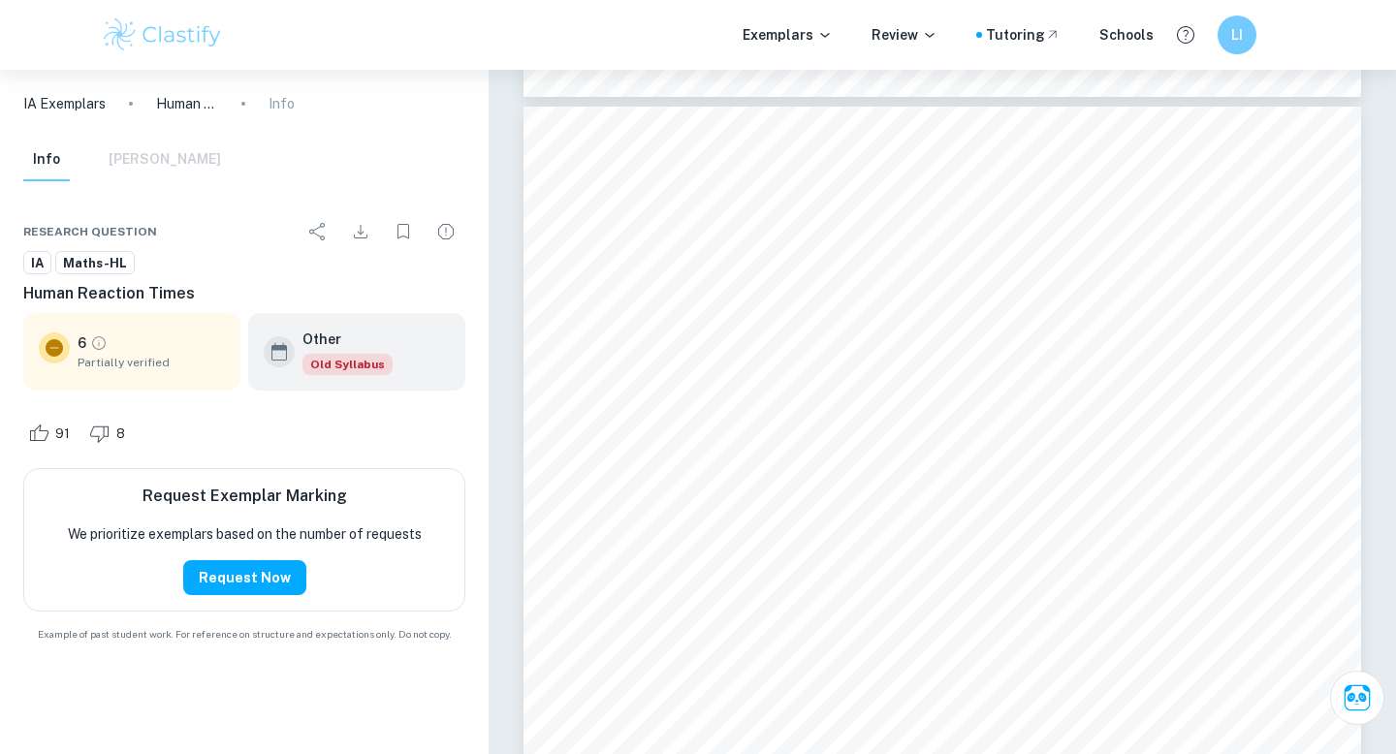
click at [809, 385] on span "Continuous vs. discrete random variables" at bounding box center [732, 381] width 215 height 13
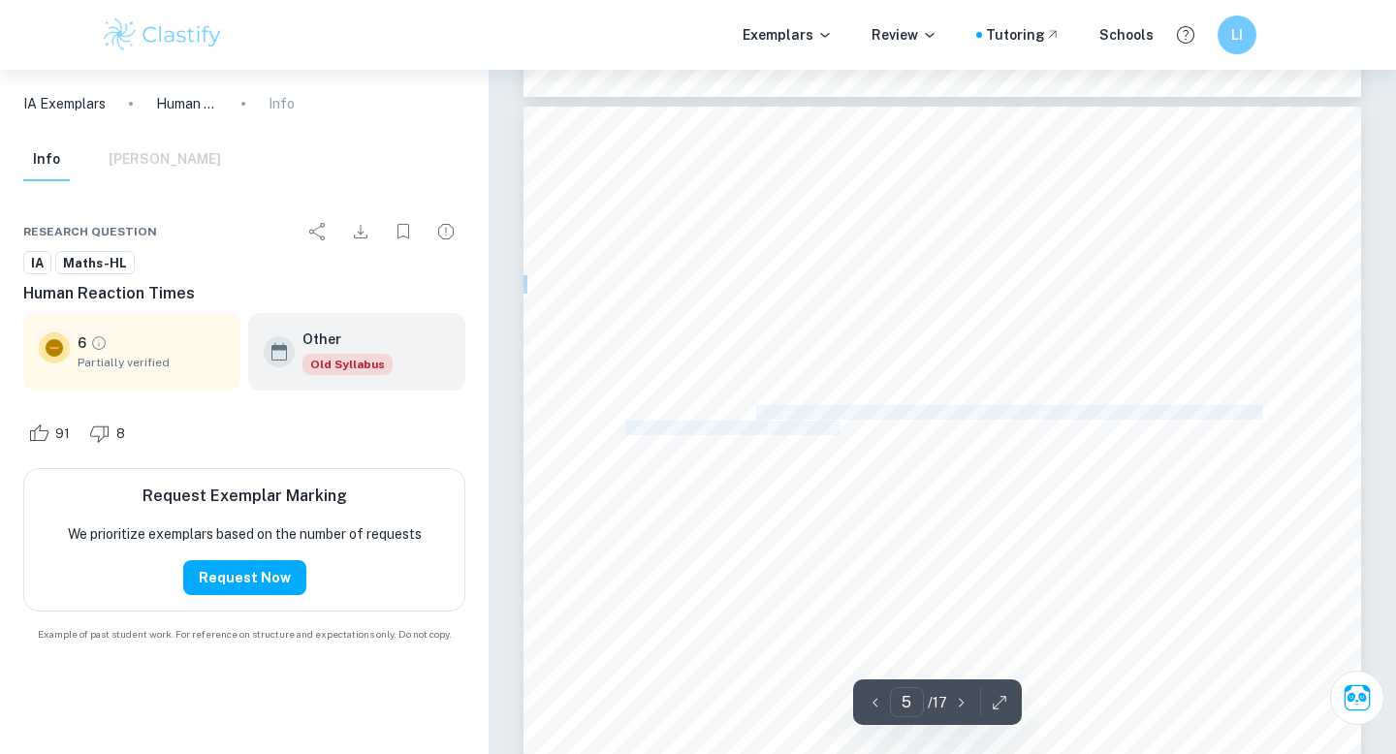
drag, startPoint x: 841, startPoint y: 423, endPoint x: 754, endPoint y: 419, distance: 87.3
click at [754, 419] on div "3 Thus it can be seen both qualitatively and quantitatively that the reaction t…" at bounding box center [941, 699] width 837 height 1184
click at [756, 503] on div "3 Thus it can be seen both qualitatively and quantitatively that the reaction t…" at bounding box center [941, 699] width 837 height 1184
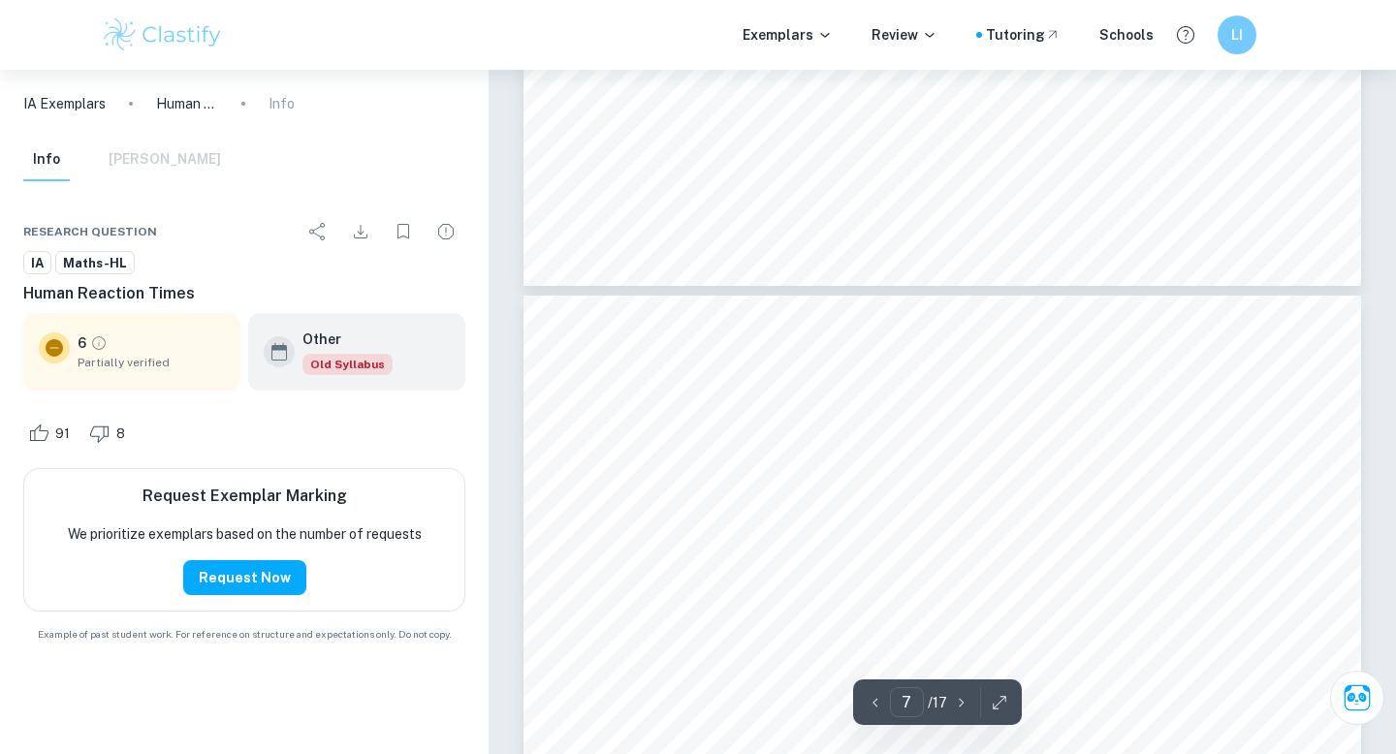
scroll to position [7158, 0]
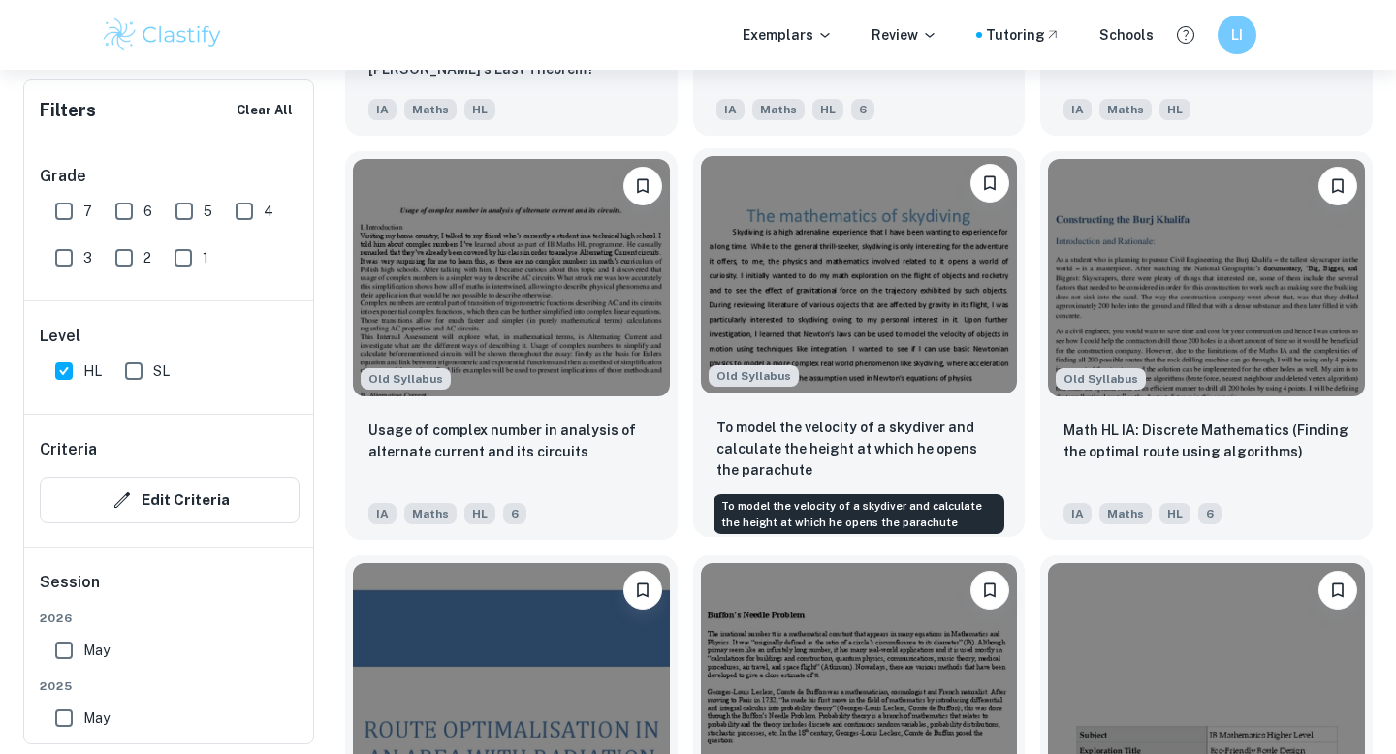
scroll to position [3809, 0]
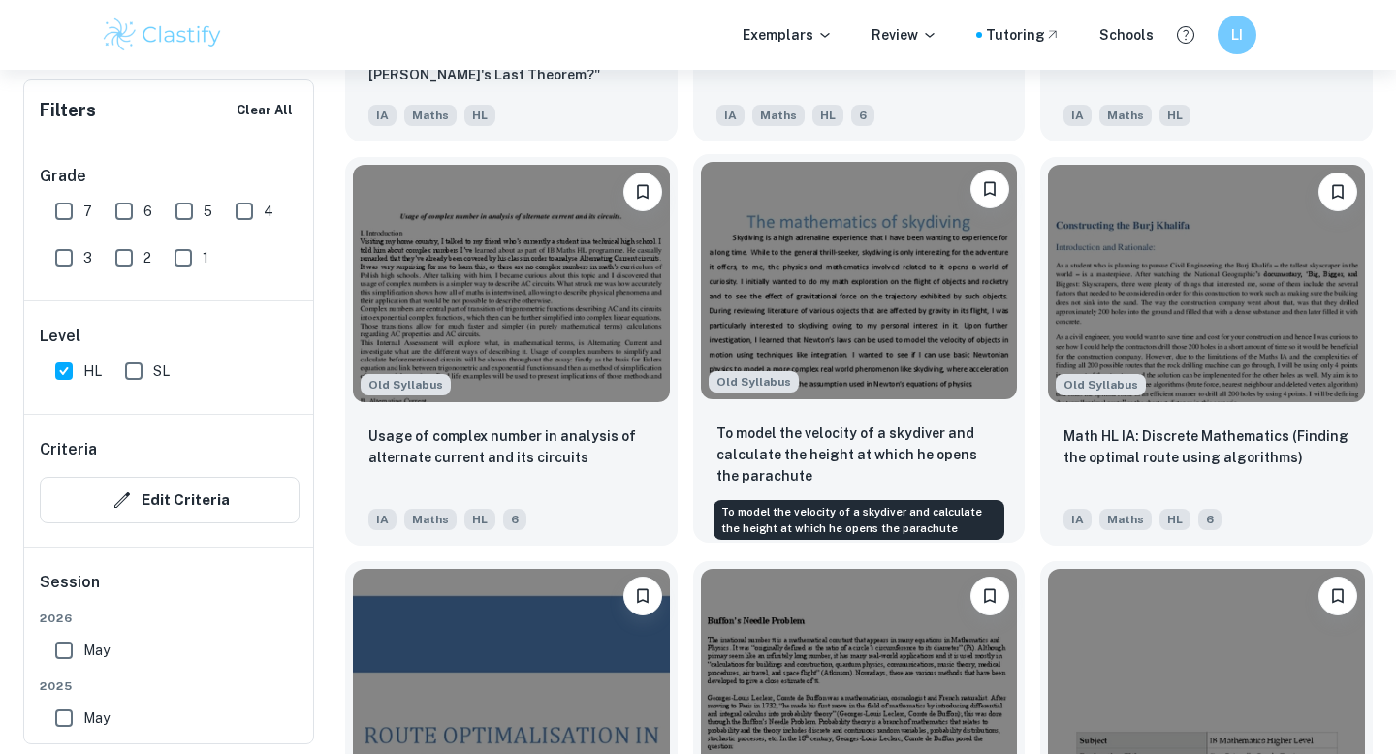
click at [794, 454] on p "To model the velocity of a skydiver and calculate the height at which he opens …" at bounding box center [859, 455] width 286 height 64
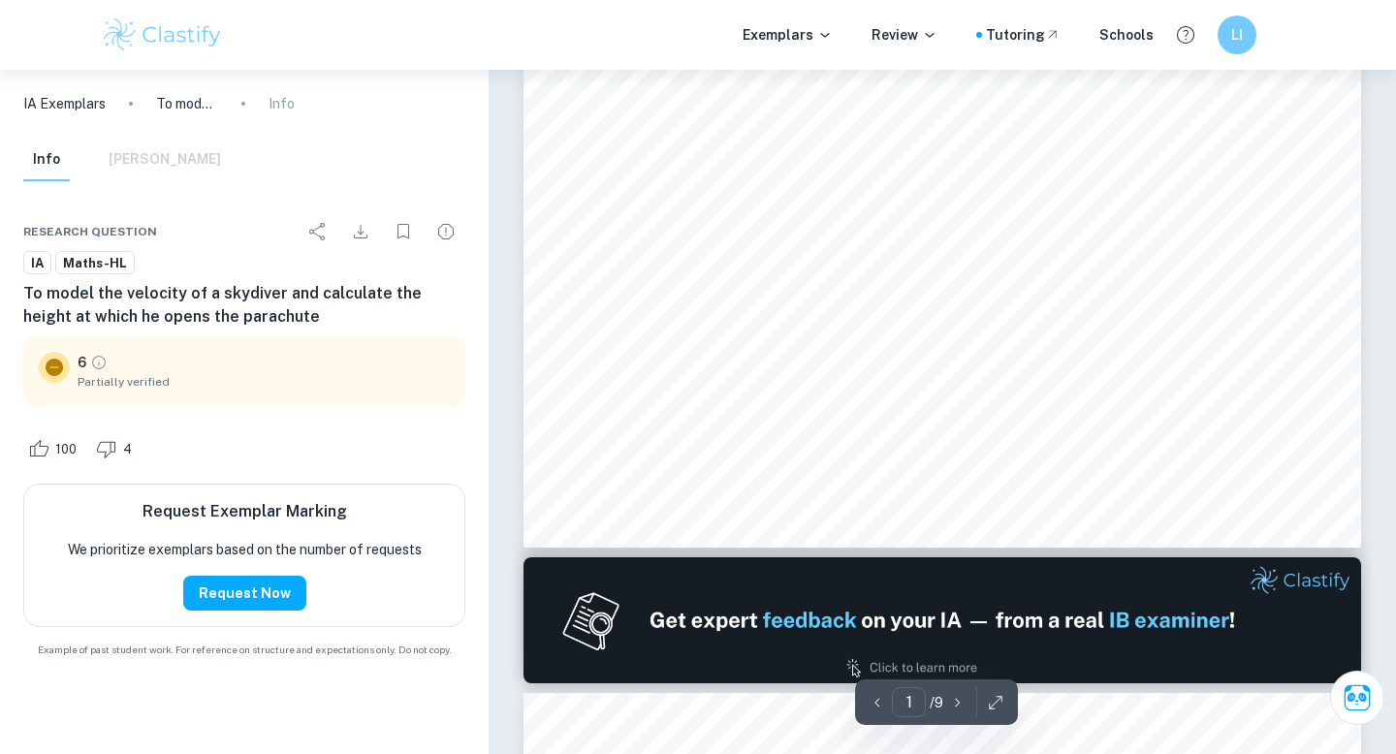
scroll to position [723, 0]
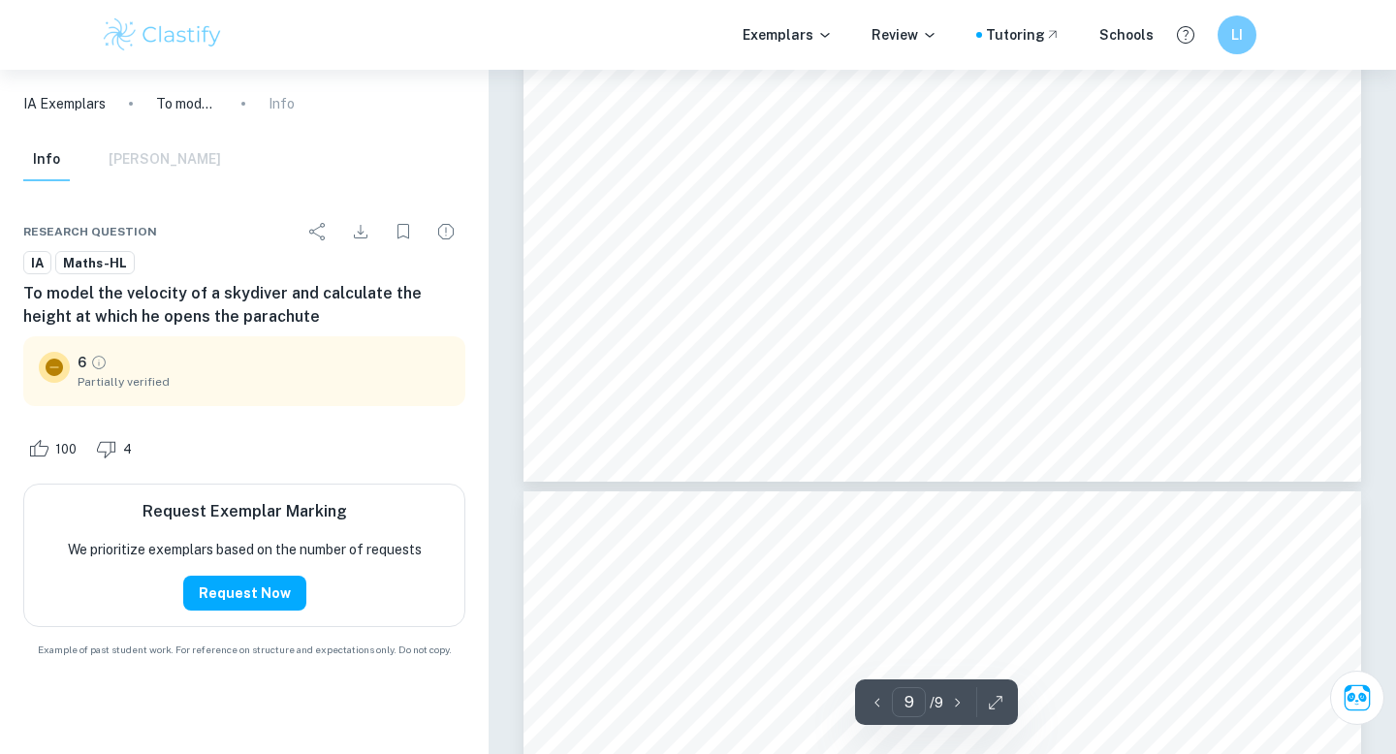
type input "8"
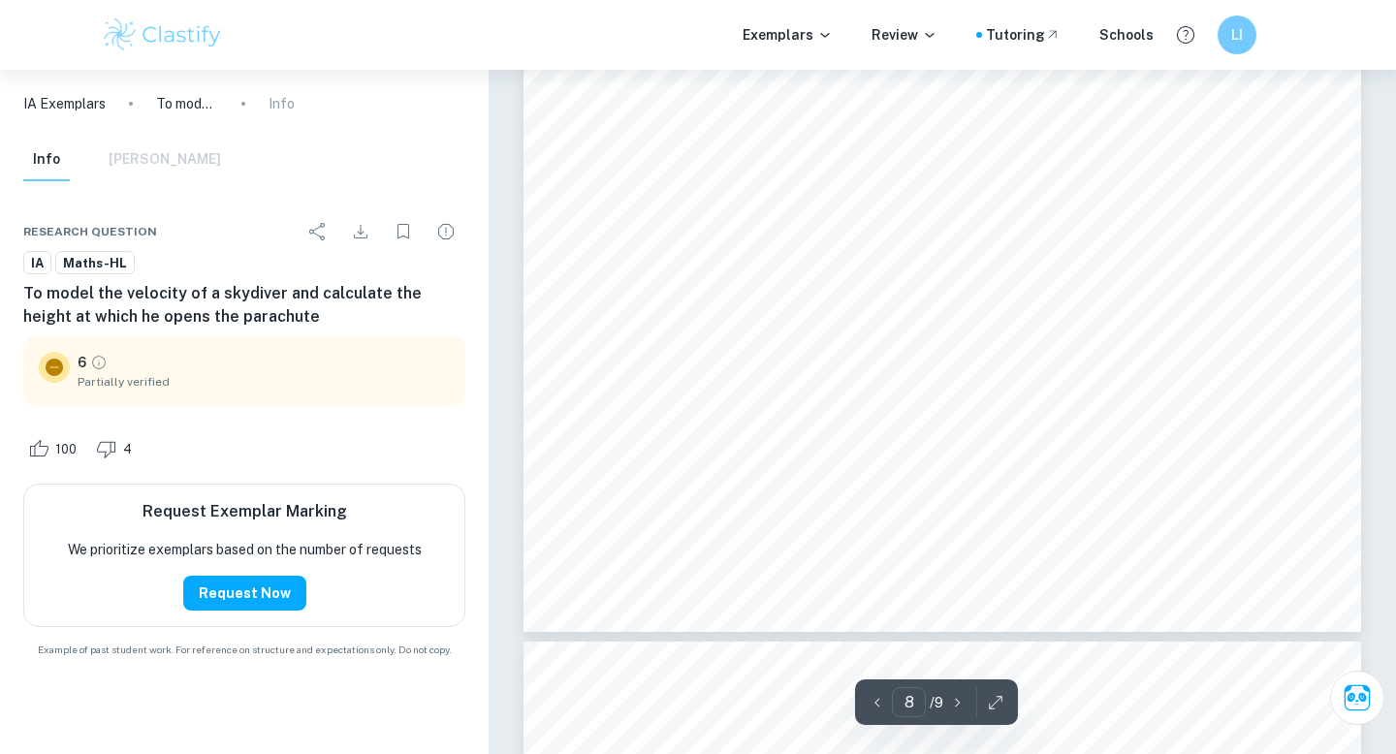
scroll to position [8744, 0]
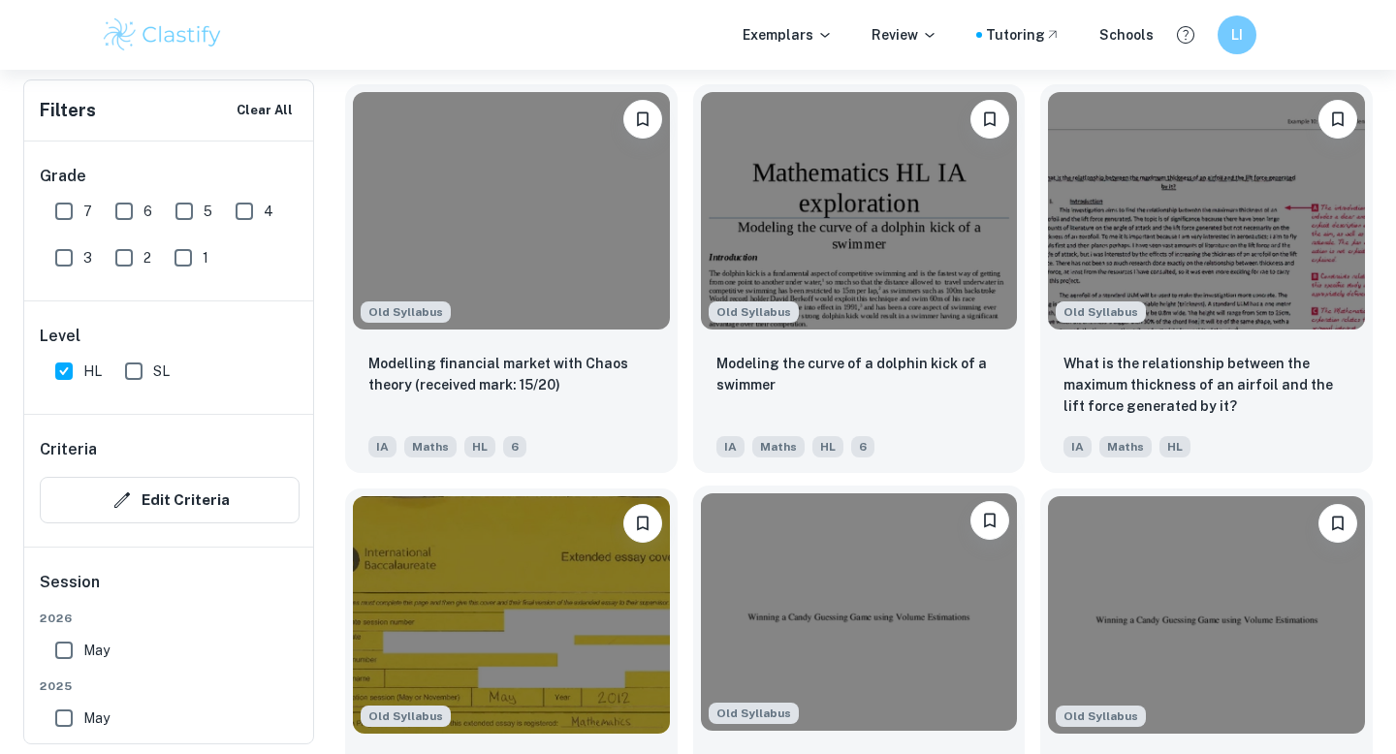
scroll to position [3063, 0]
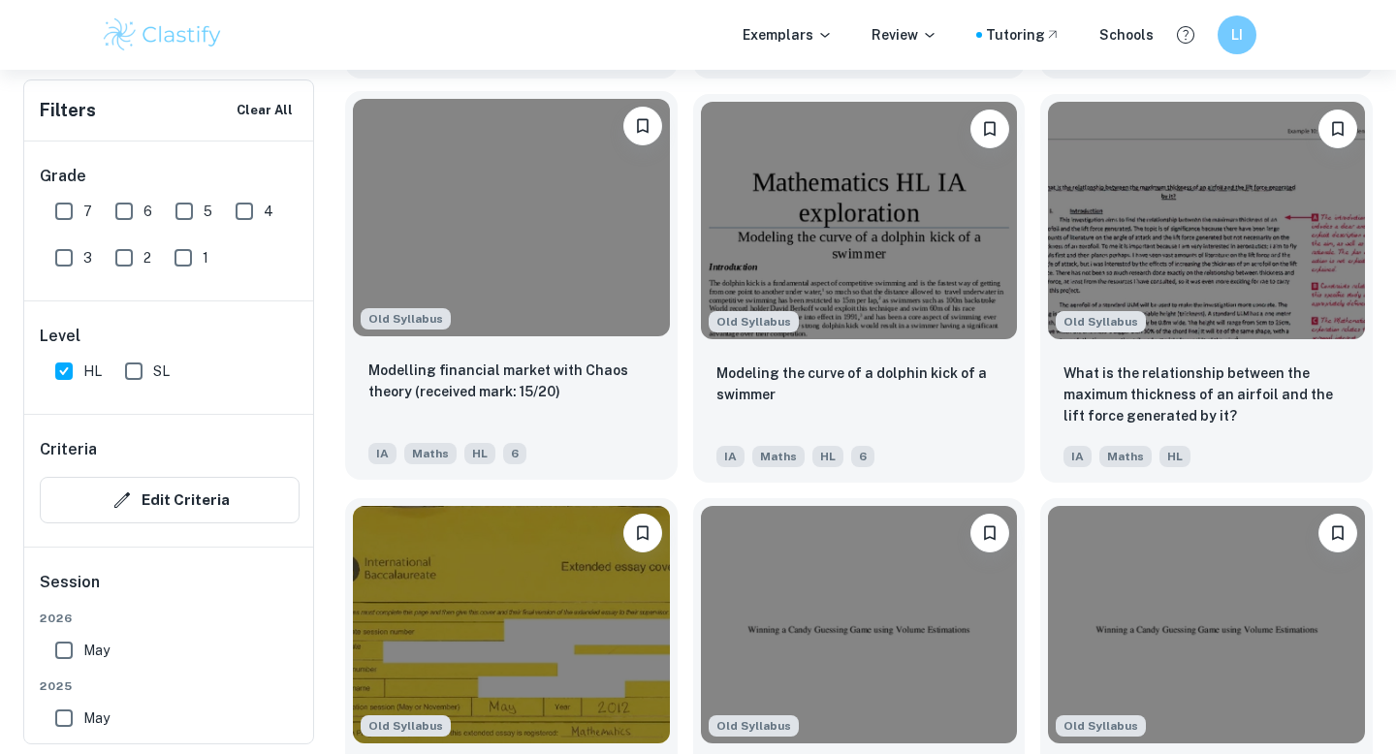
click at [532, 386] on p "Modelling financial market with Chaos theory (received mark: 15/20)" at bounding box center [511, 381] width 286 height 43
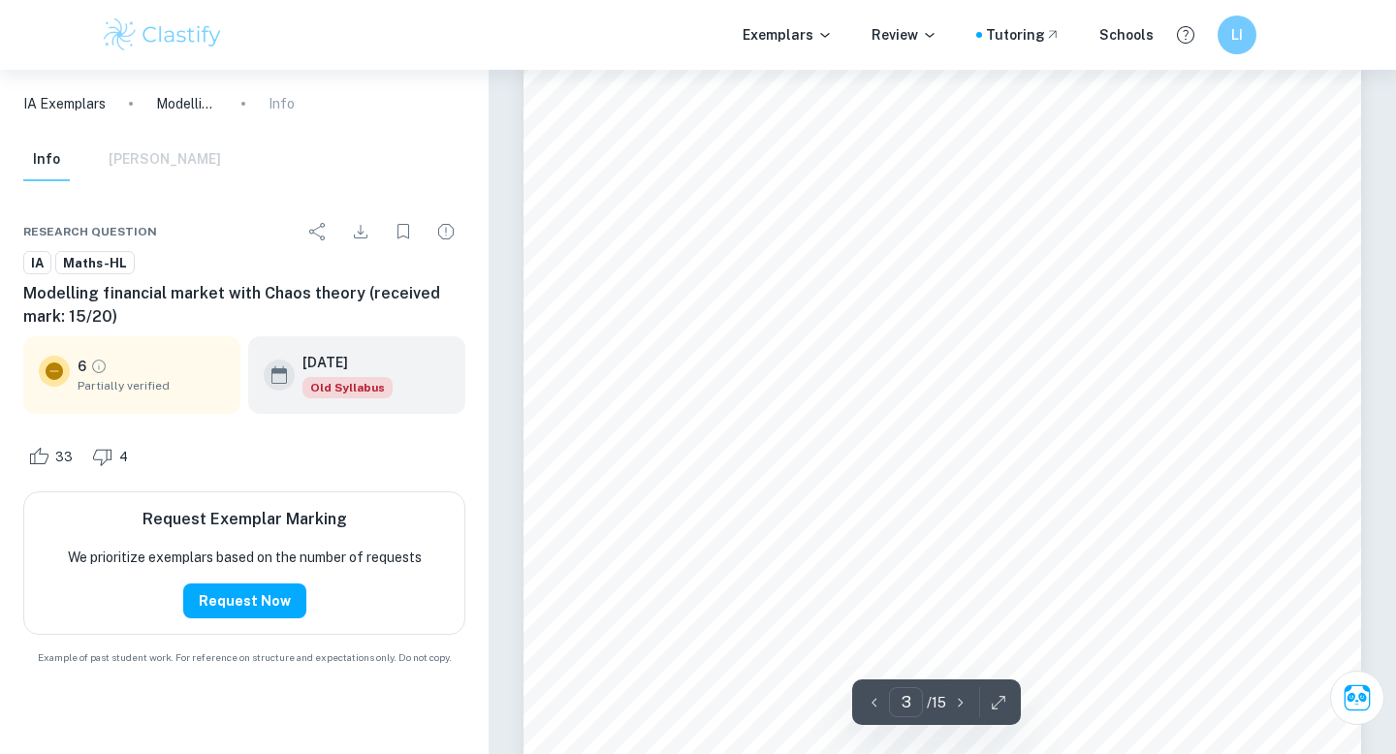
scroll to position [2114, 0]
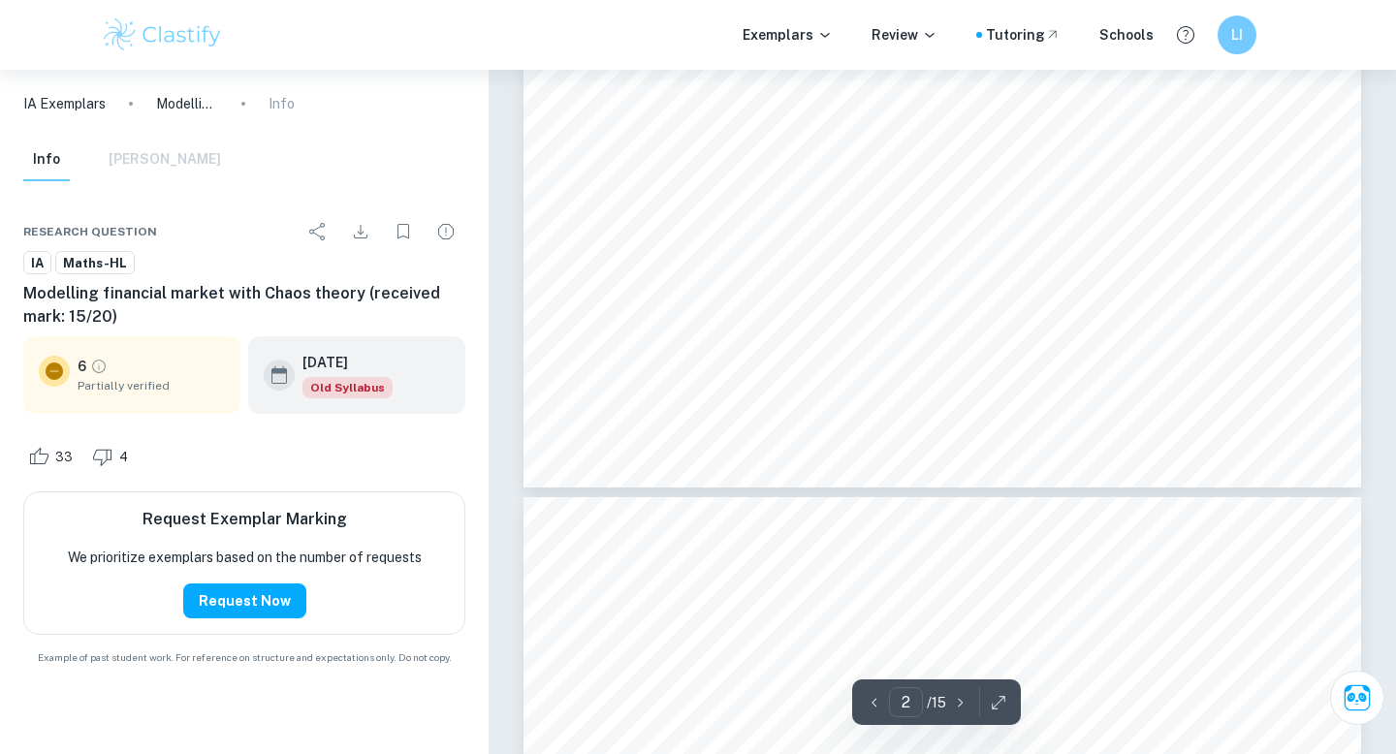
type input "1"
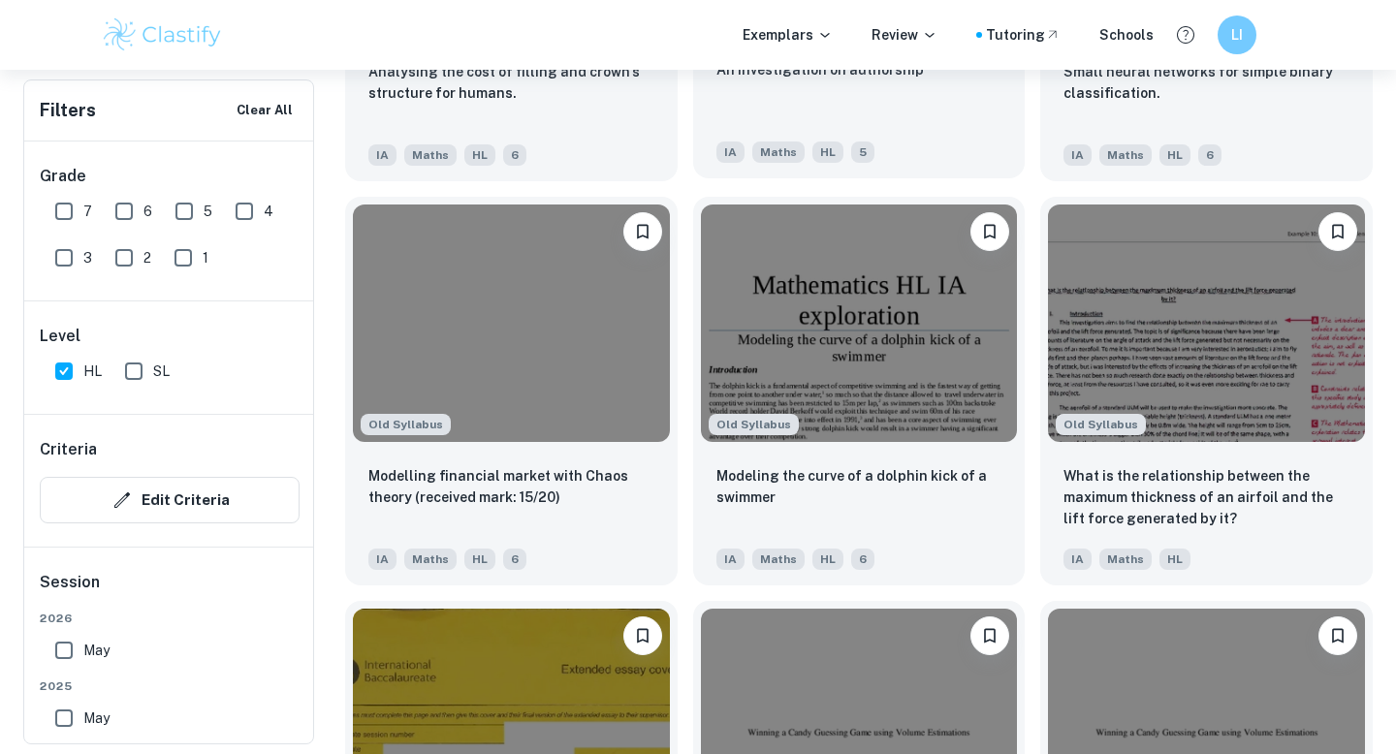
scroll to position [2959, 0]
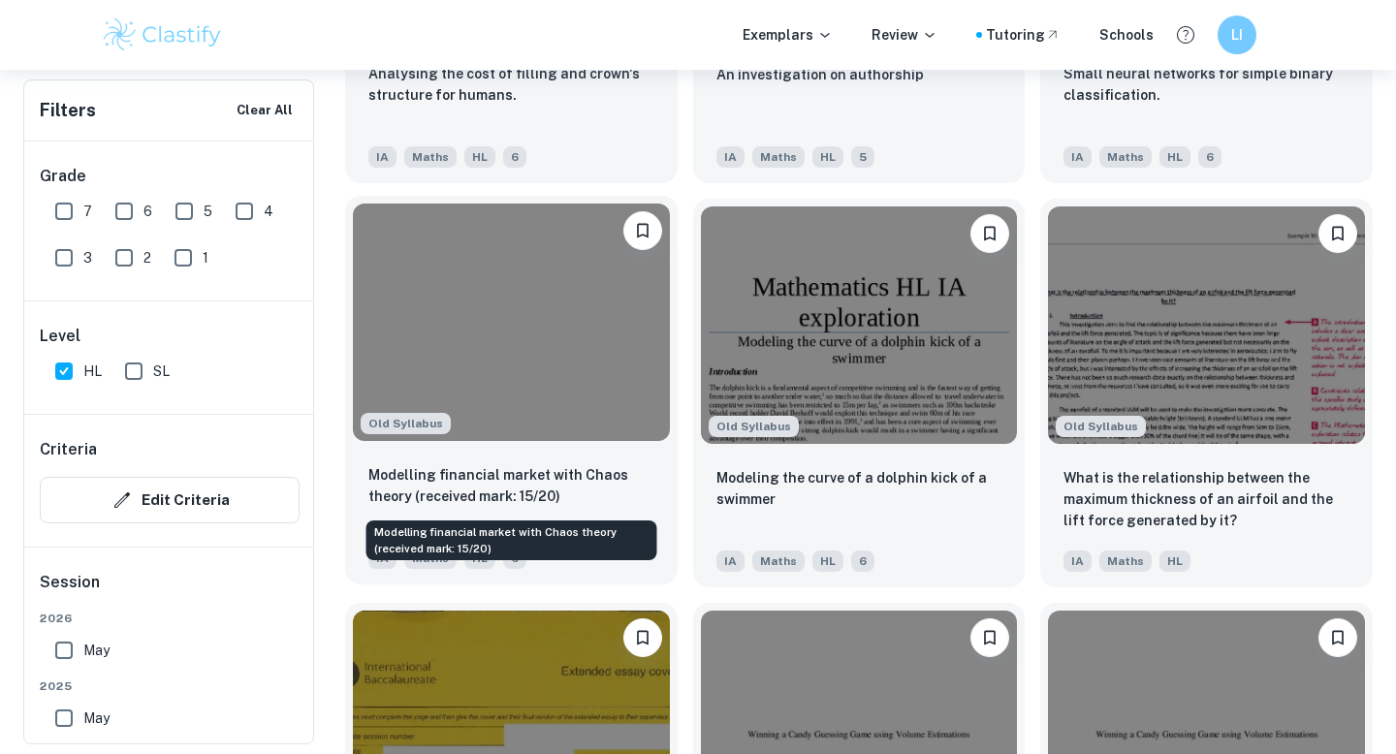
click at [552, 484] on p "Modelling financial market with Chaos theory (received mark: 15/20)" at bounding box center [511, 485] width 286 height 43
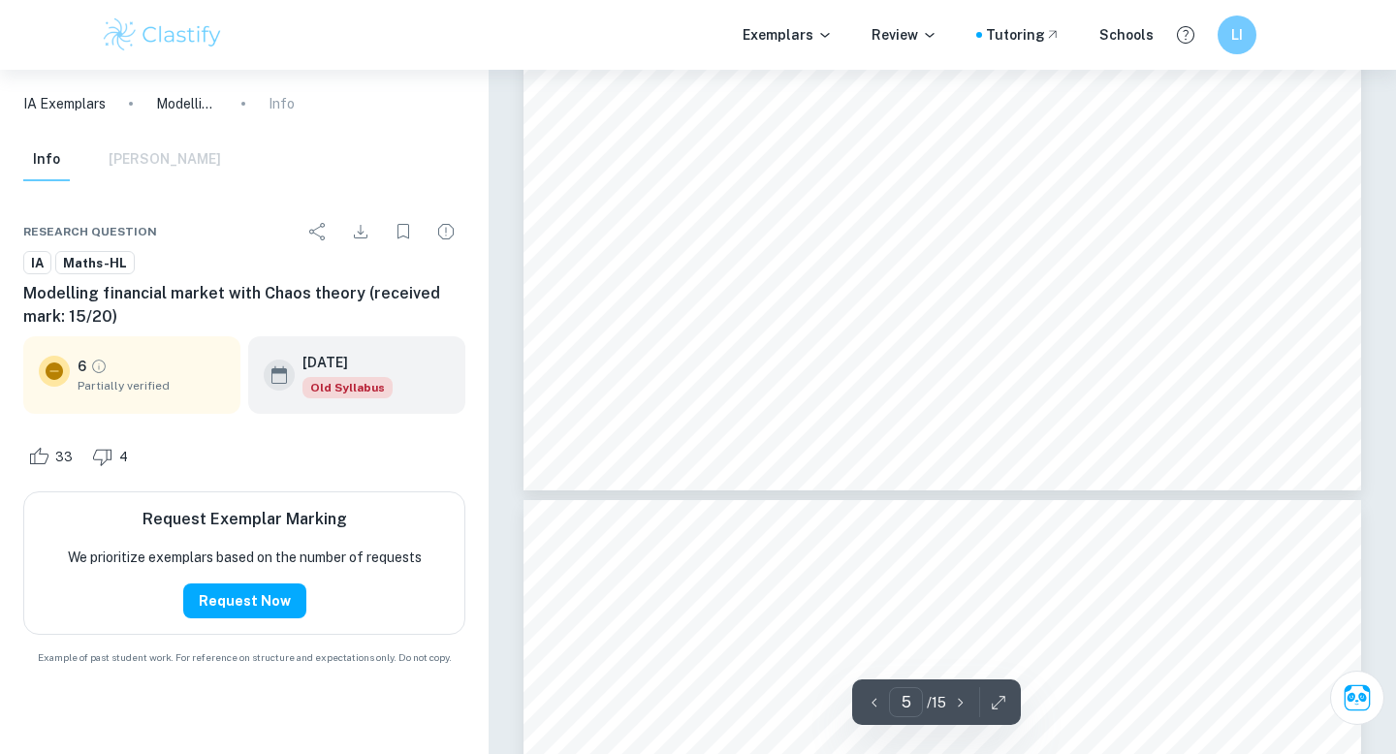
scroll to position [5689, 0]
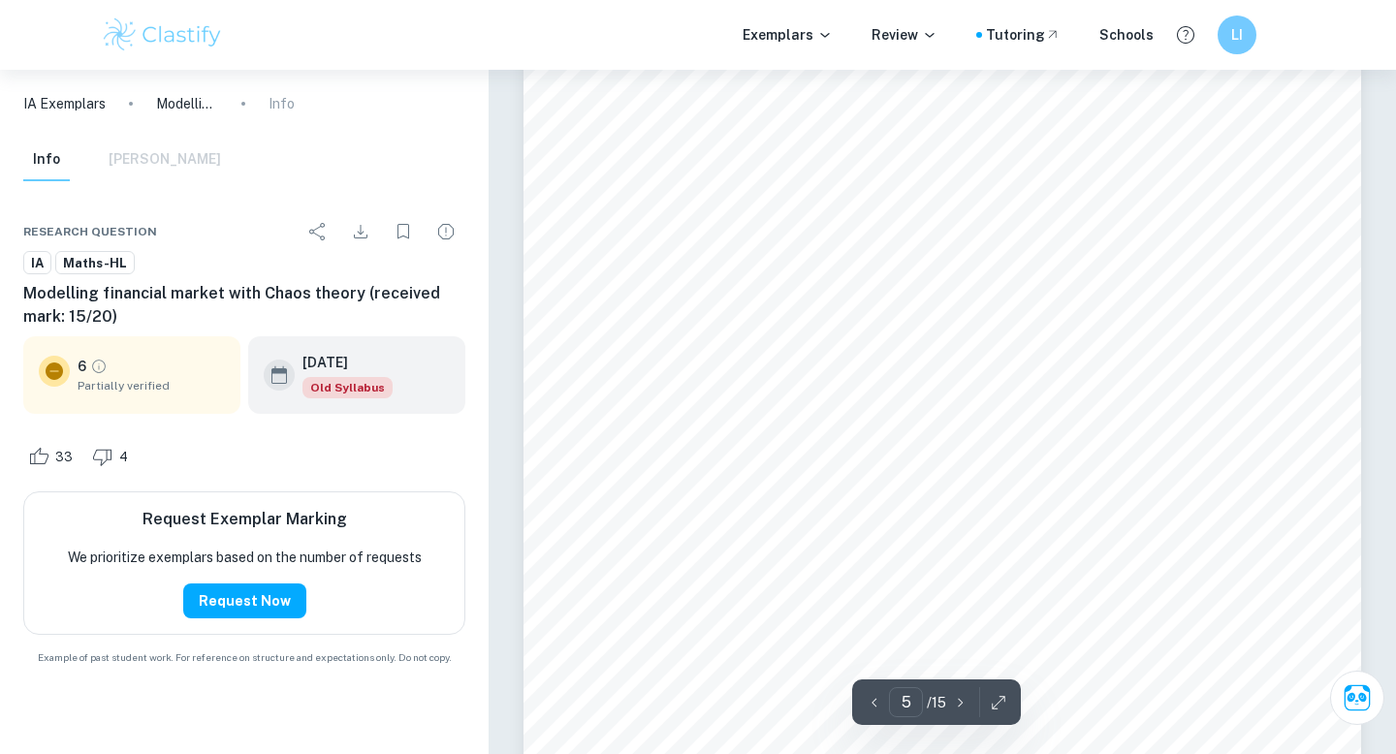
type input "4"
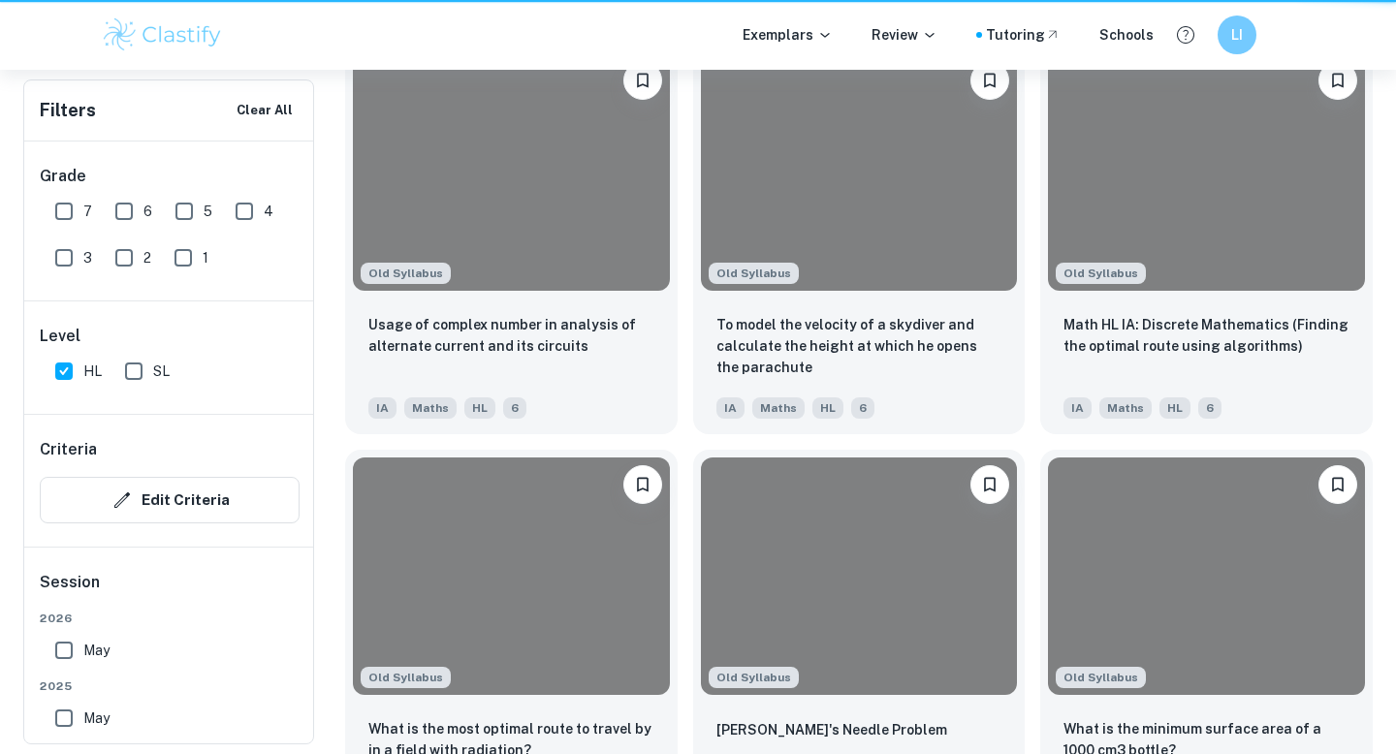
scroll to position [2959, 0]
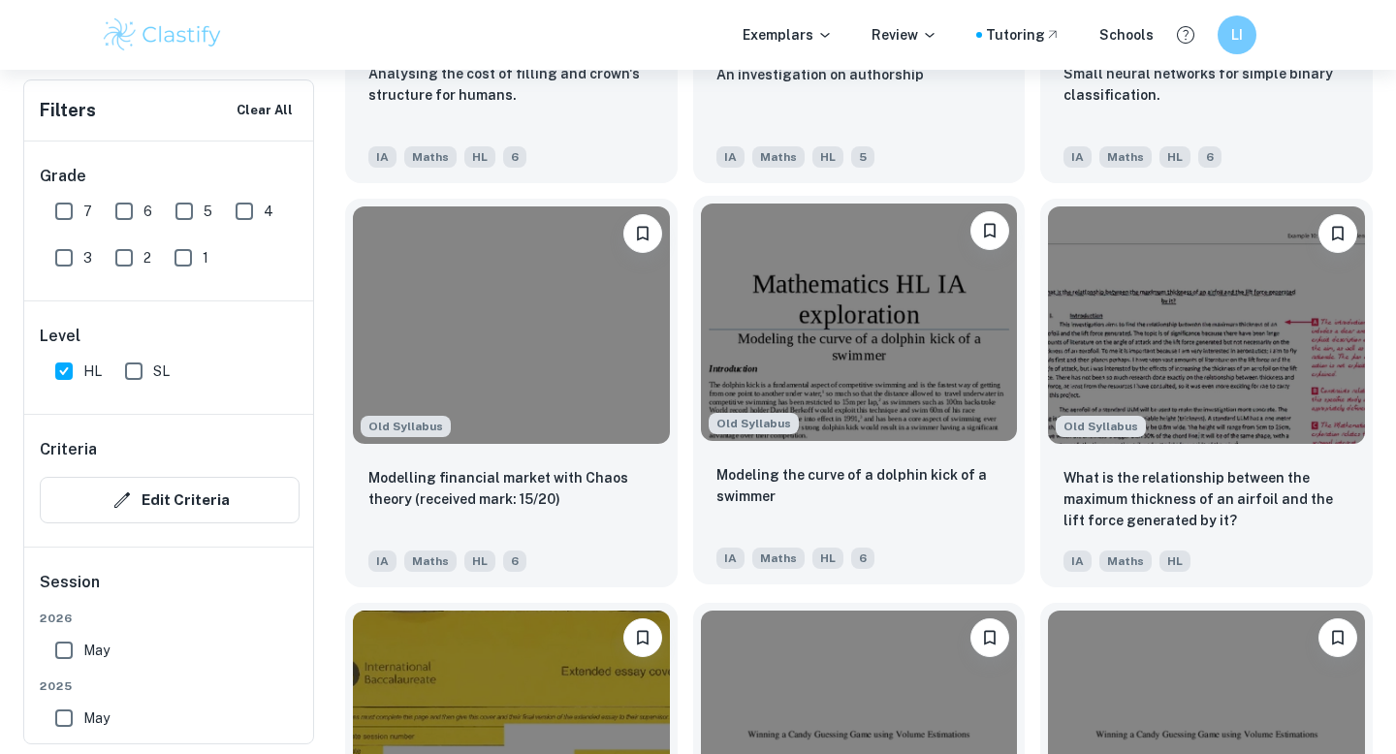
click at [893, 492] on p "Modeling the curve of a dolphin kick of a swimmer" at bounding box center [859, 485] width 286 height 43
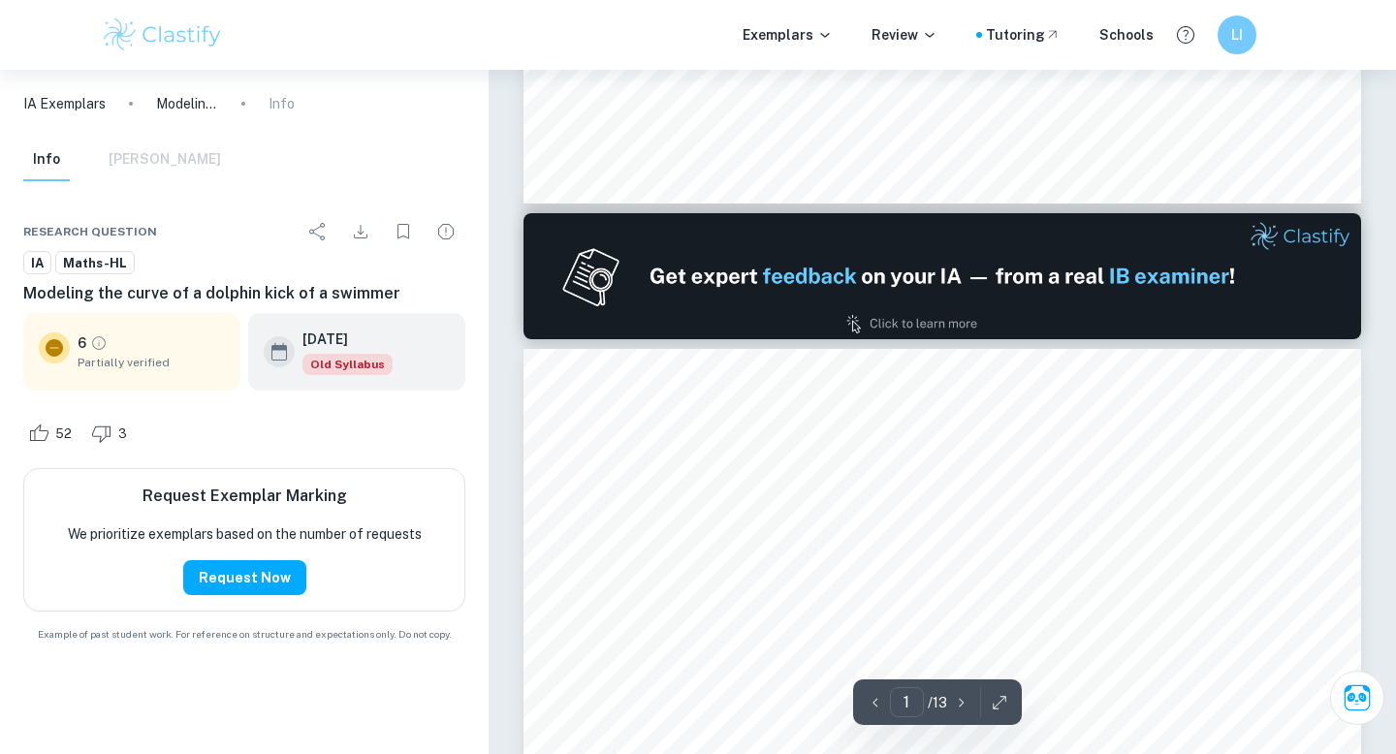
type input "2"
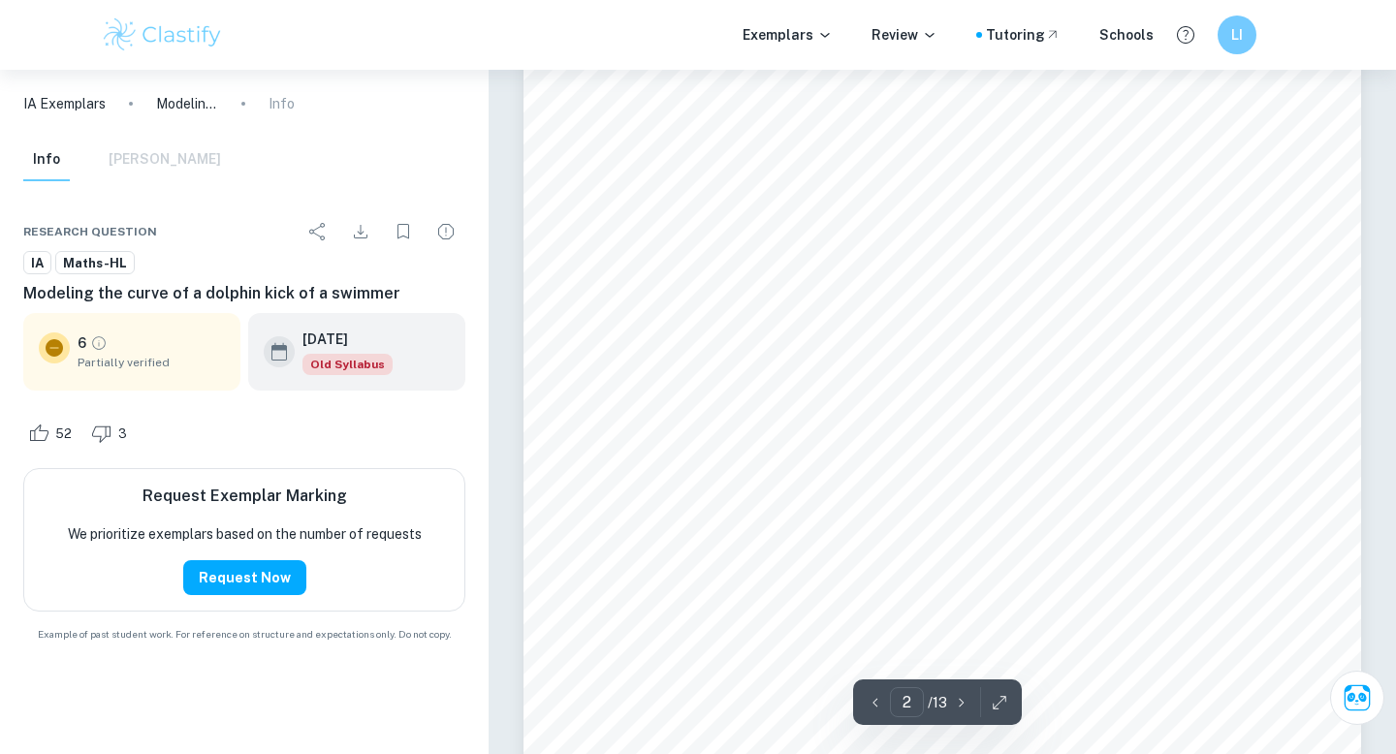
scroll to position [1236, 0]
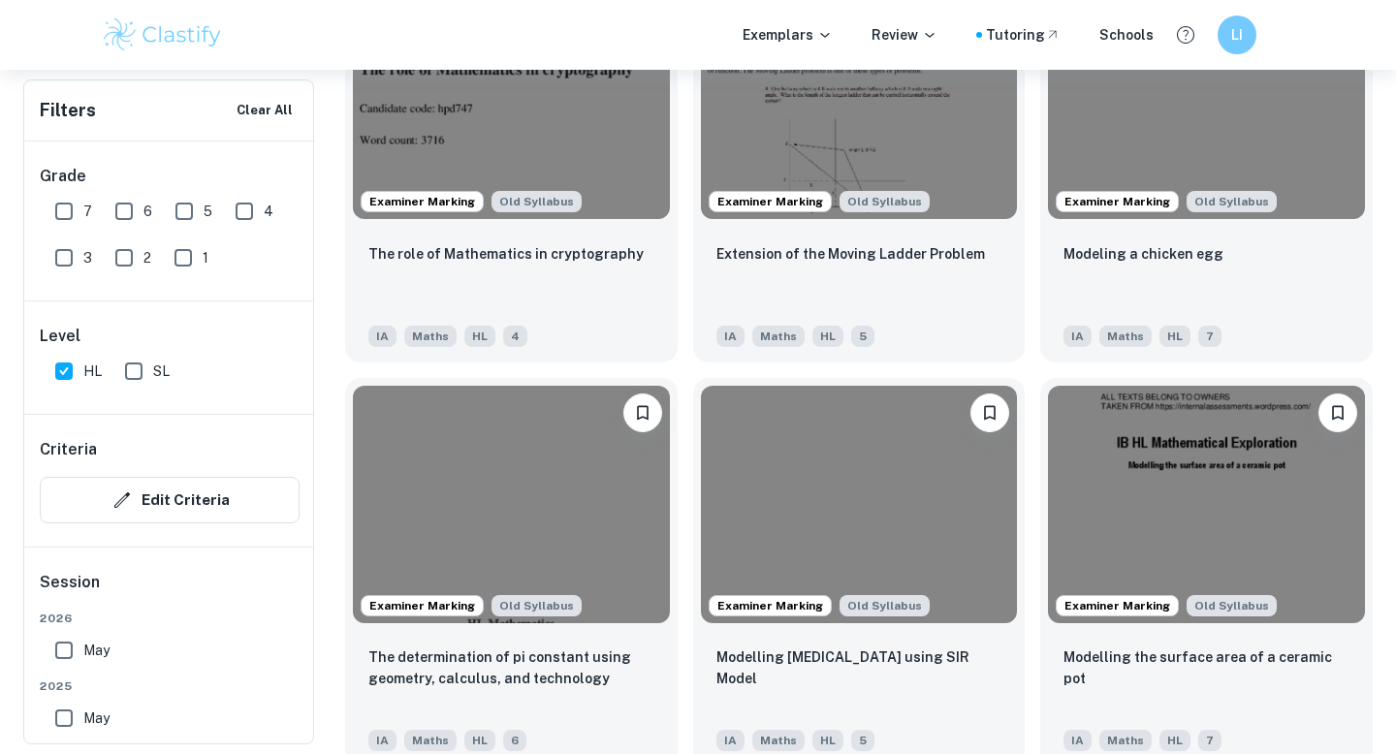
scroll to position [1970, 0]
click at [479, 640] on div "The determination of pi constant using geometry, calculus, and technology IA Ma…" at bounding box center [511, 697] width 332 height 136
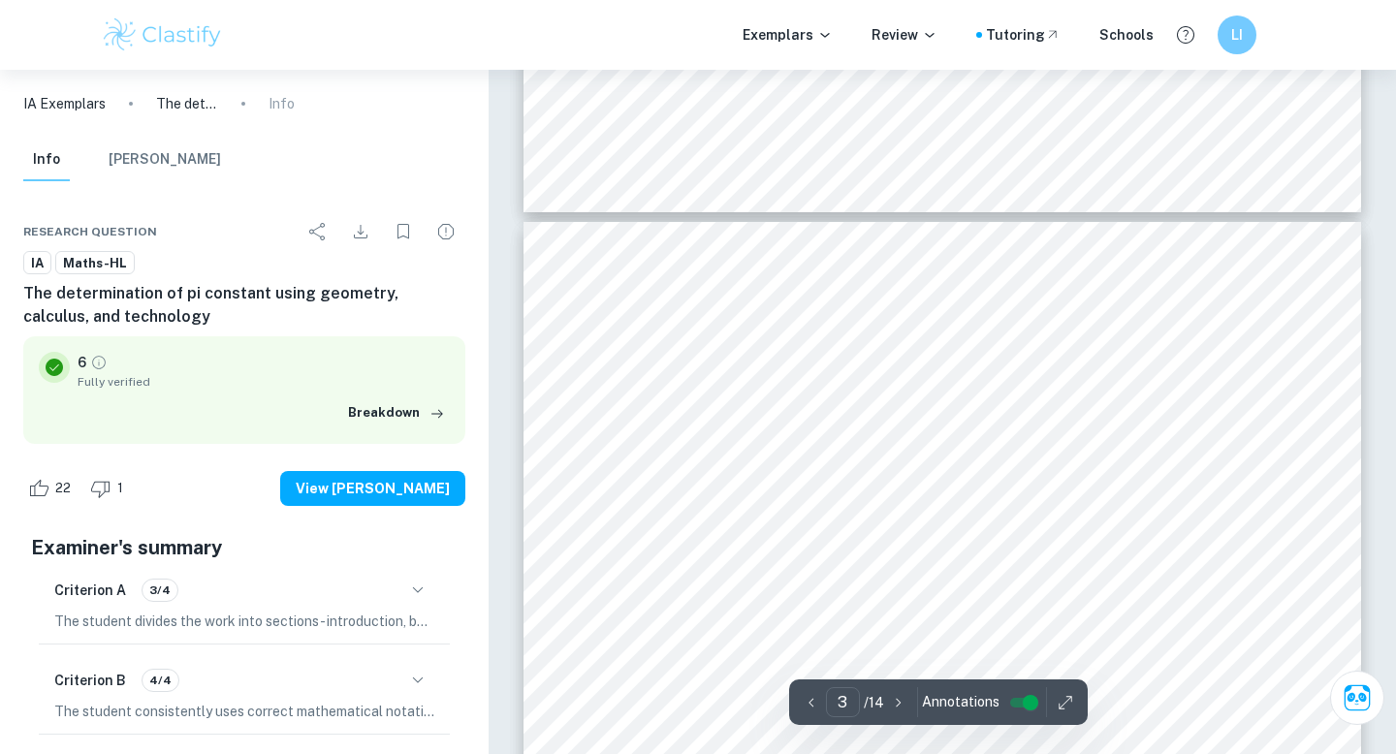
scroll to position [2397, 0]
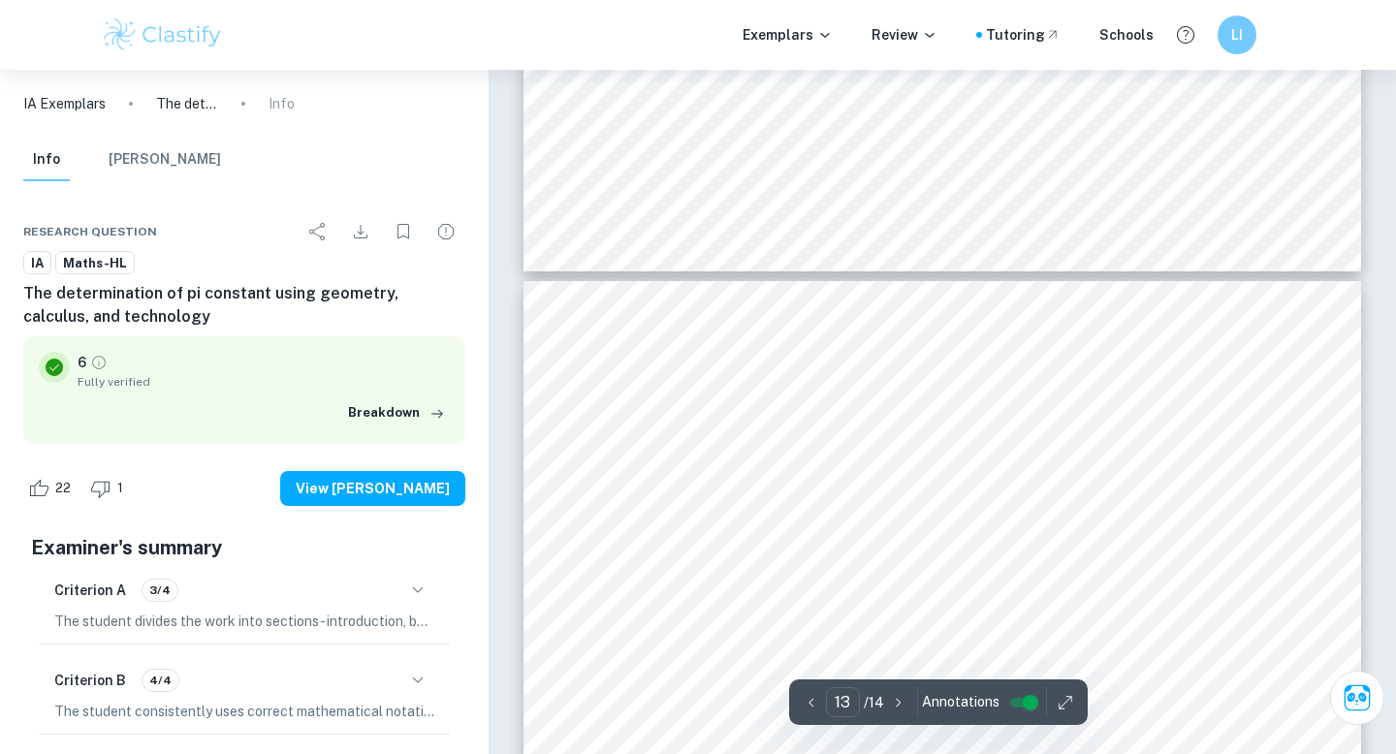
type input "14"
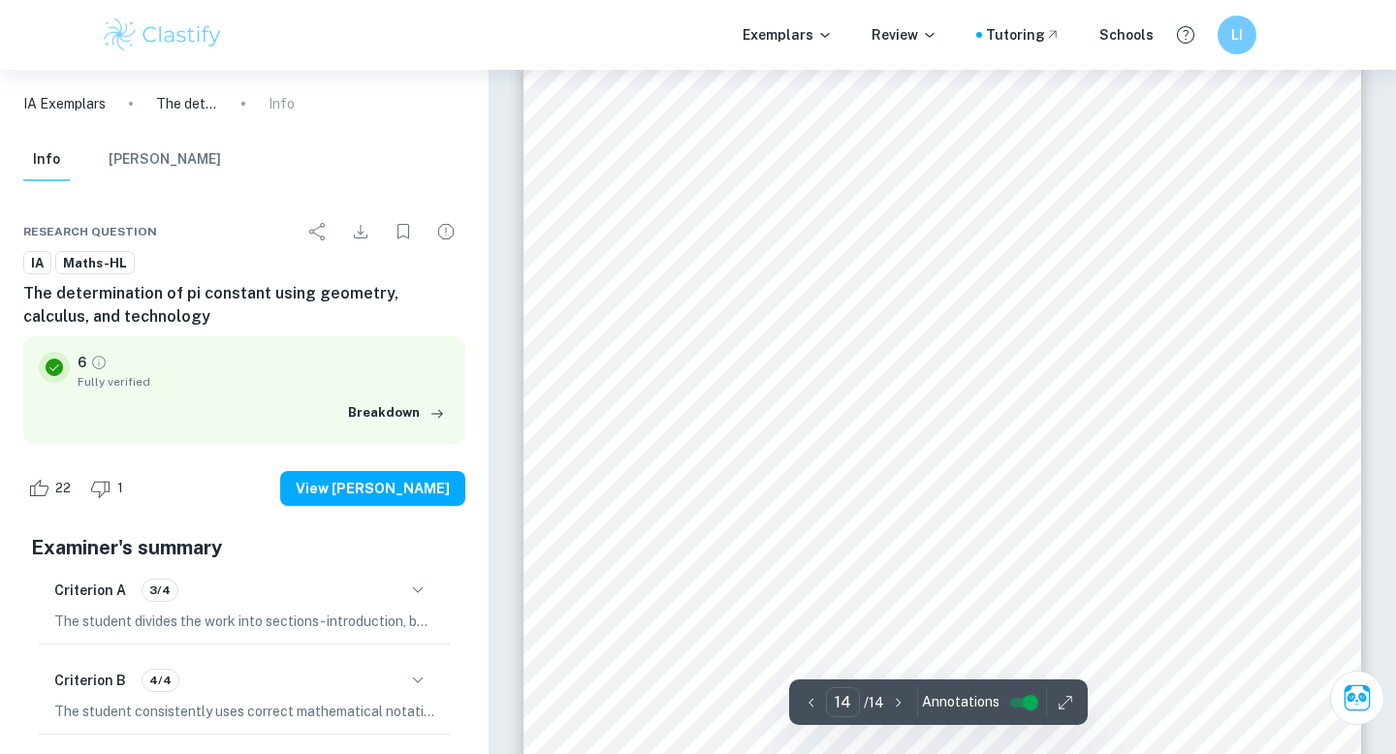
scroll to position [16182, 0]
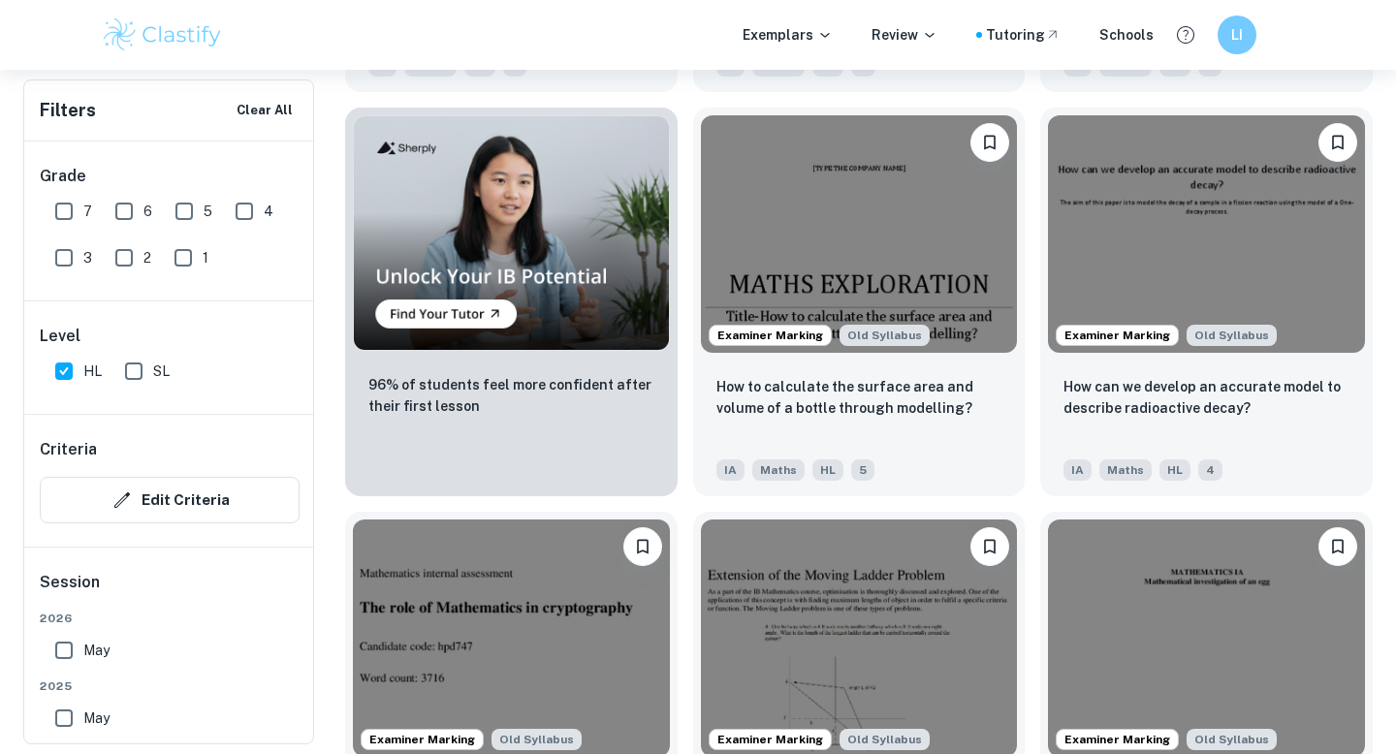
scroll to position [1354, 0]
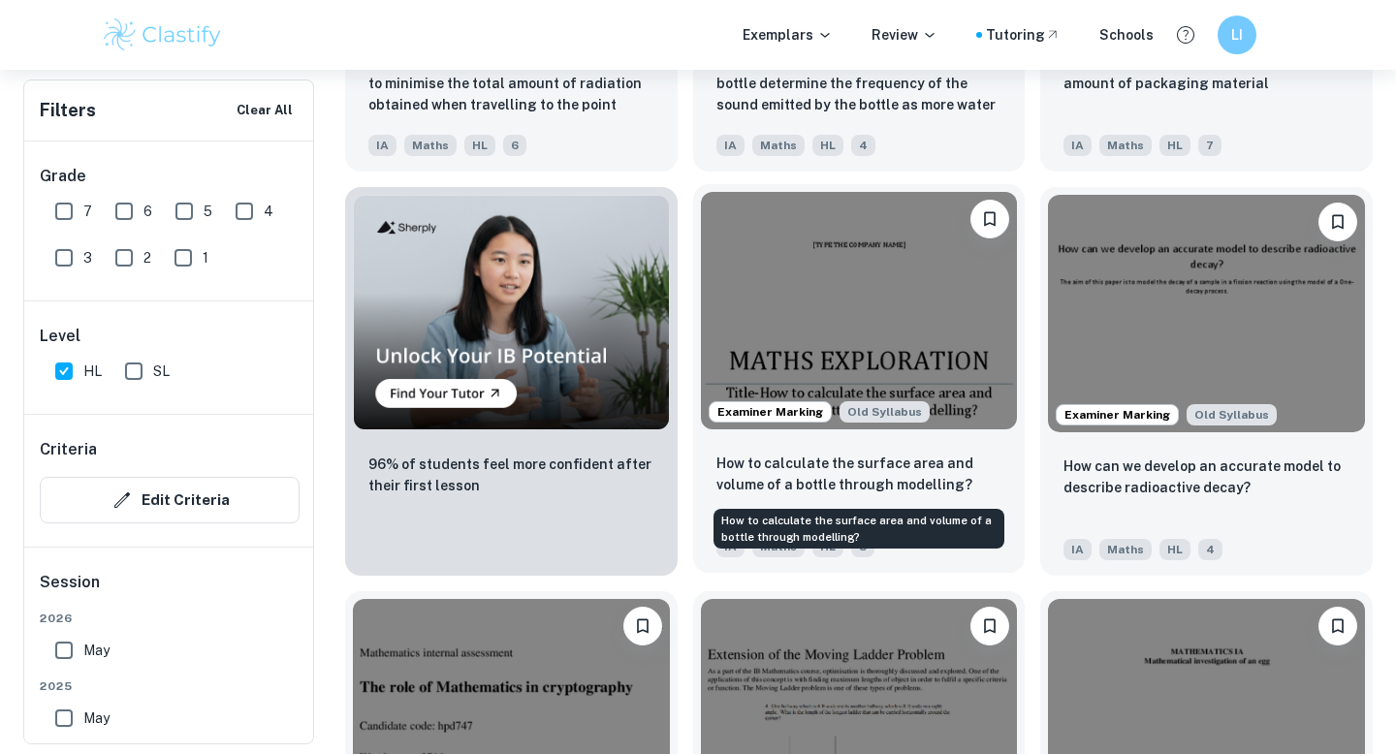
click at [788, 494] on p "How to calculate the surface area and volume of a bottle through modelling?" at bounding box center [859, 474] width 286 height 43
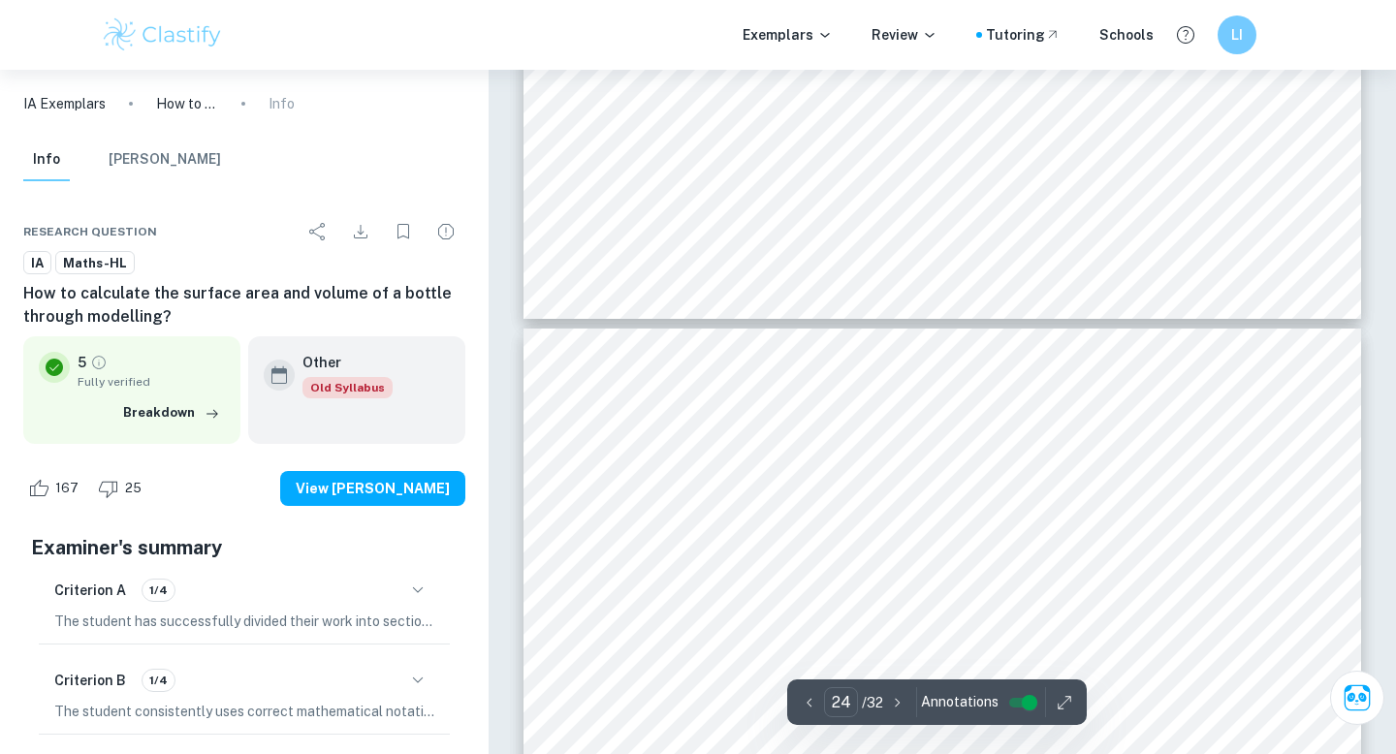
scroll to position [27319, 0]
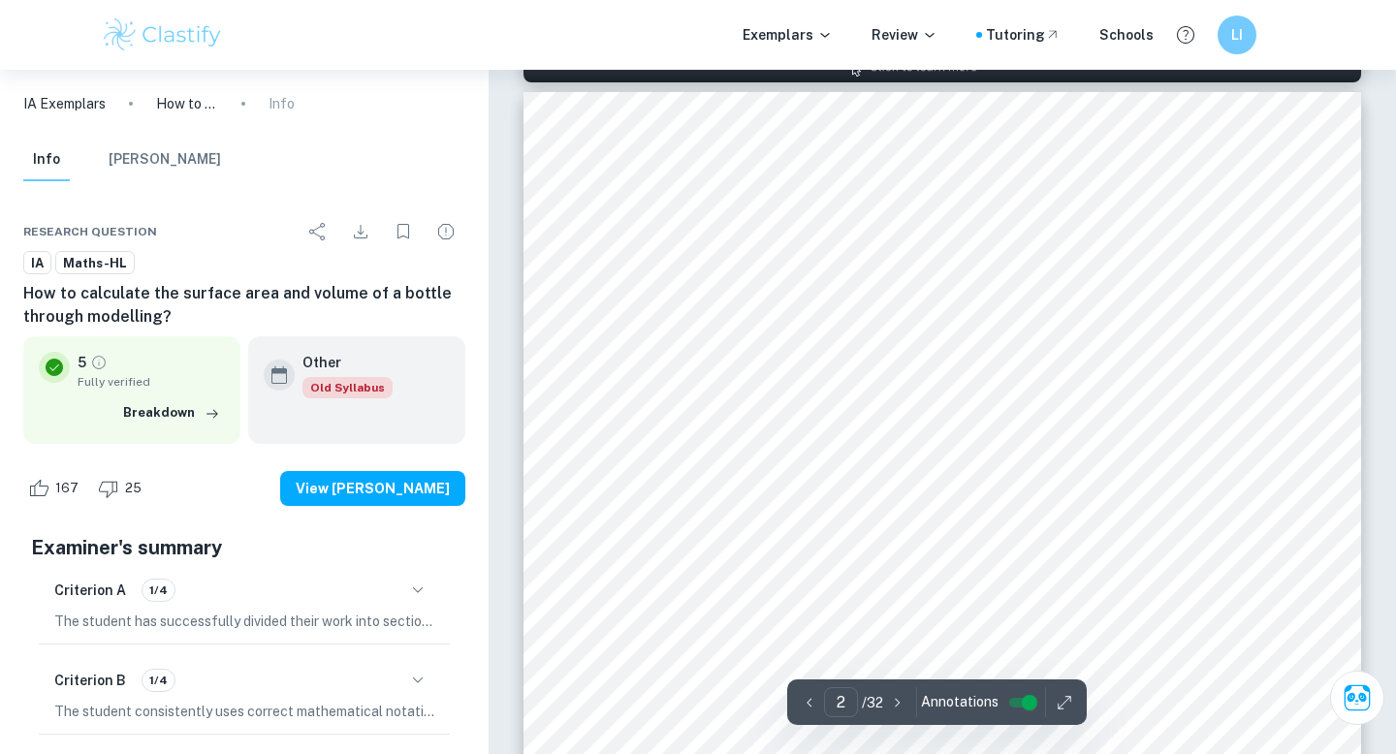
type input "1"
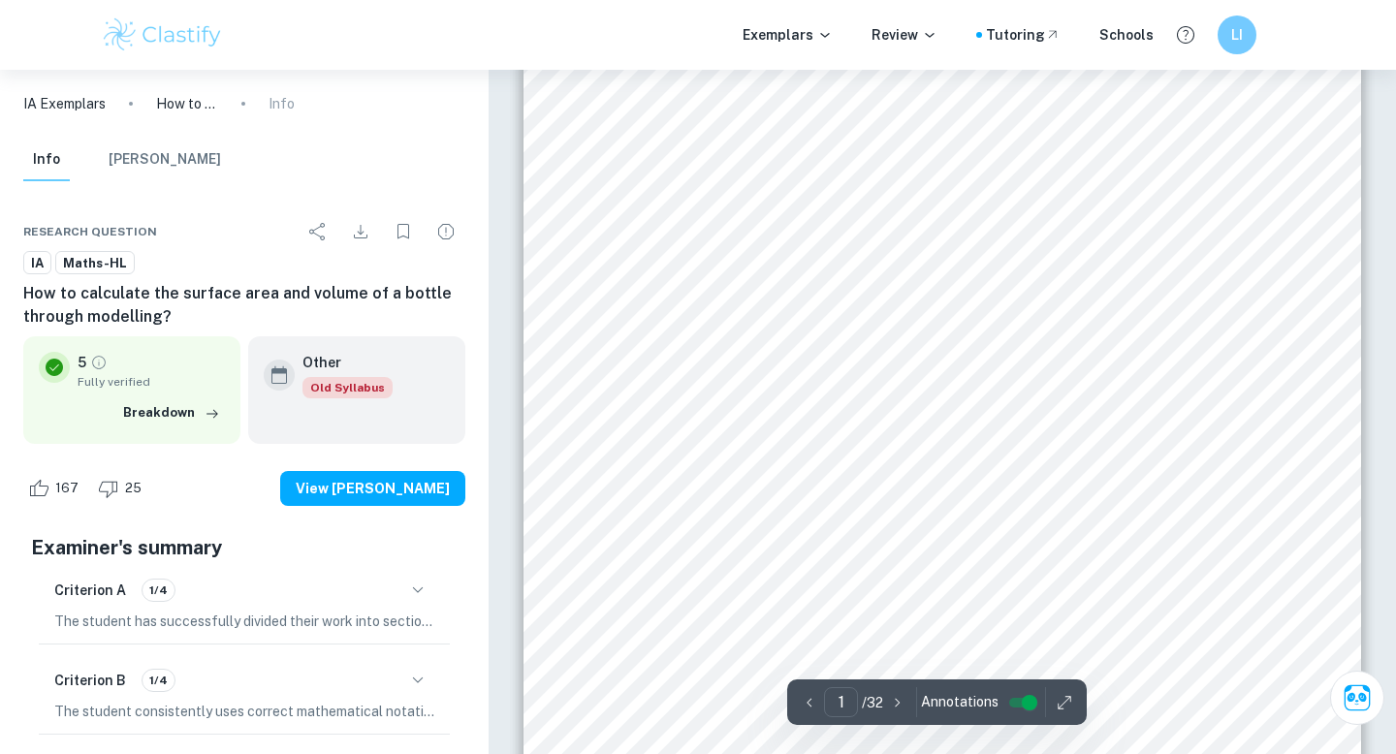
scroll to position [259, 0]
